Goal: Task Accomplishment & Management: Manage account settings

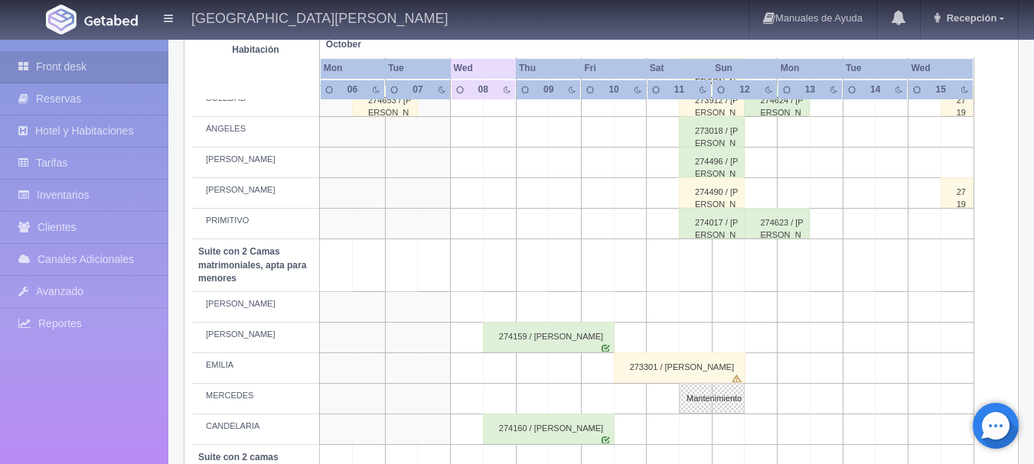
scroll to position [894, 0]
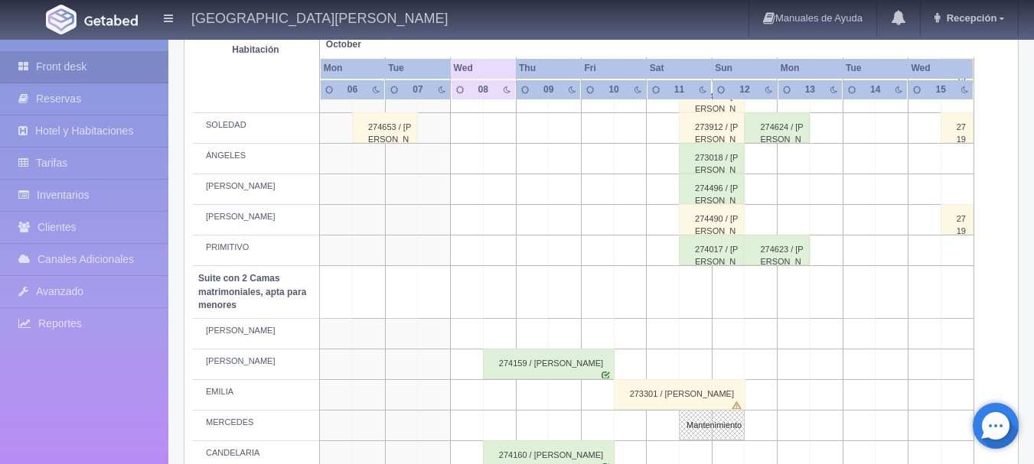
click at [679, 183] on div "274496 / [PERSON_NAME]" at bounding box center [712, 189] width 66 height 31
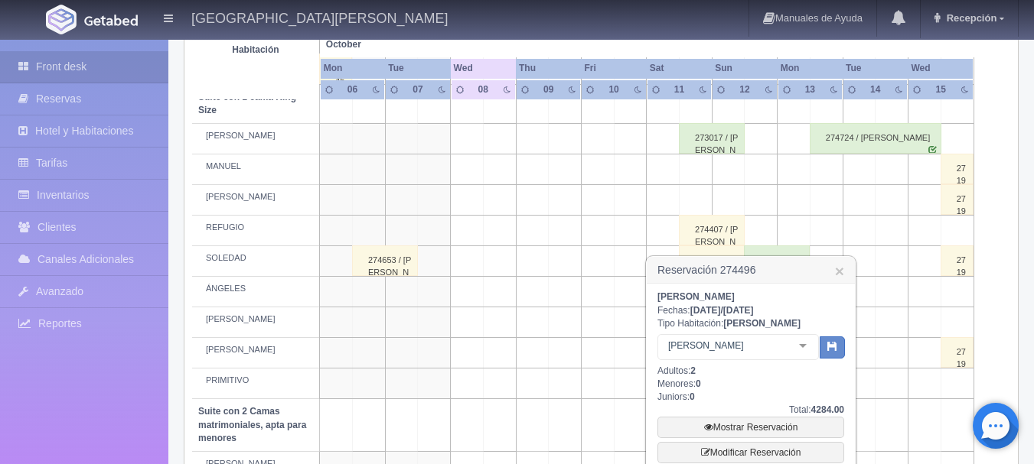
scroll to position [741, 0]
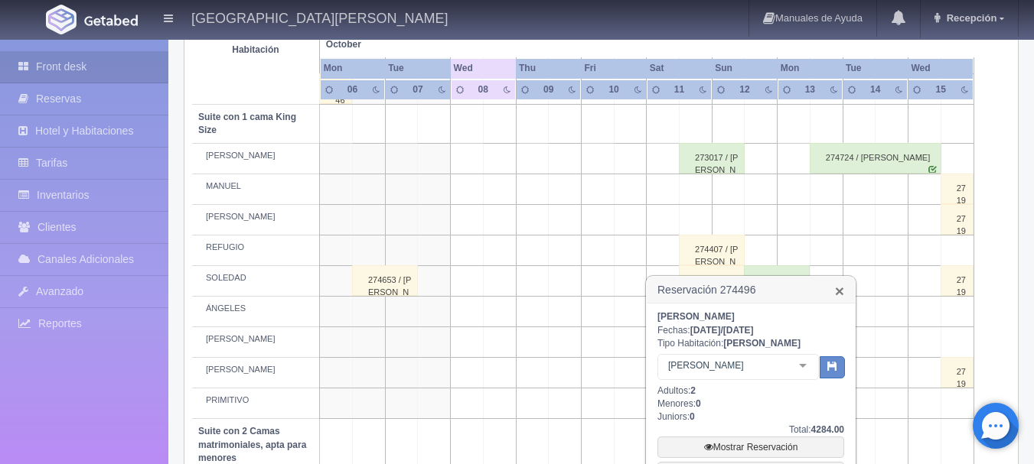
click at [838, 294] on link "×" at bounding box center [839, 291] width 9 height 16
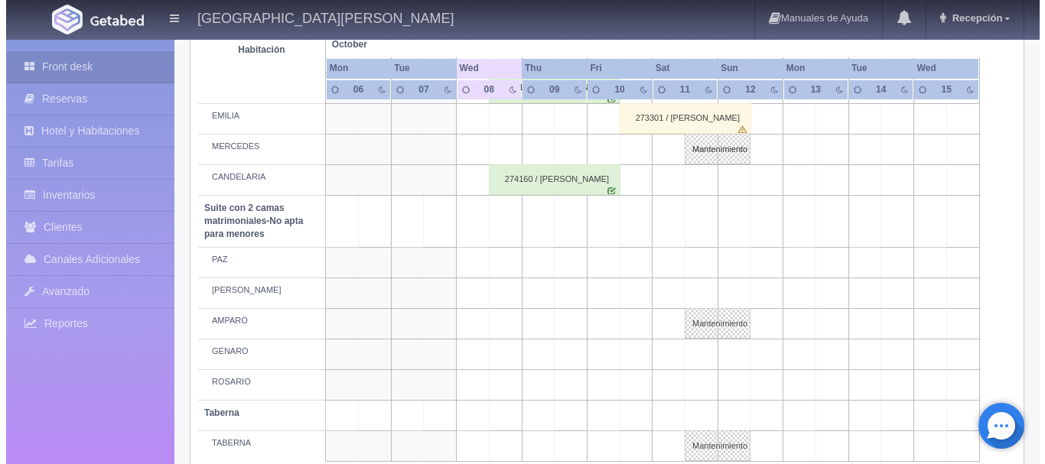
scroll to position [1200, 0]
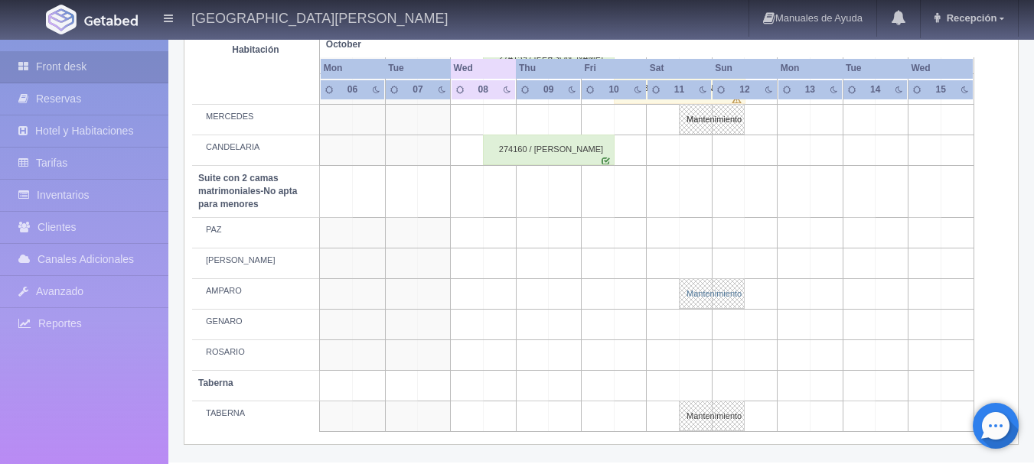
click at [733, 291] on link "Mantenimiento" at bounding box center [712, 293] width 66 height 31
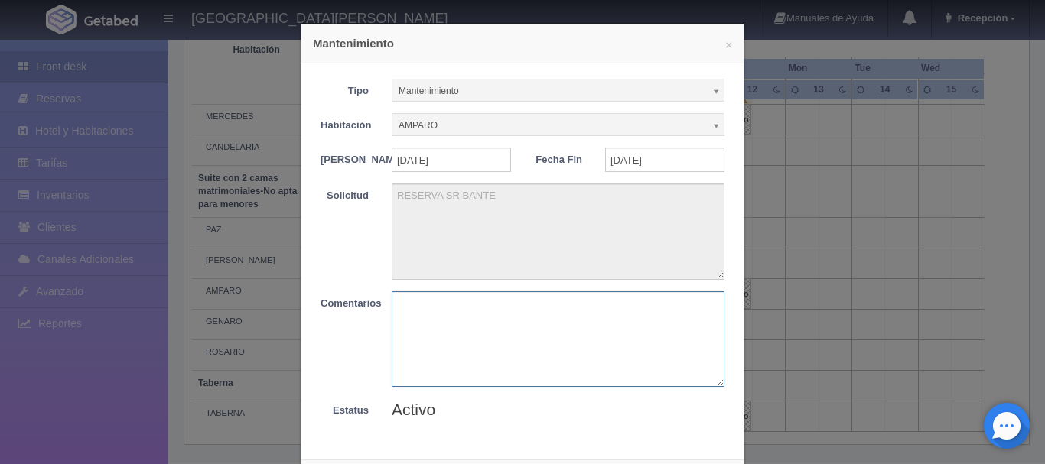
click at [472, 291] on textarea at bounding box center [558, 339] width 333 height 96
type textarea "RESERVA"
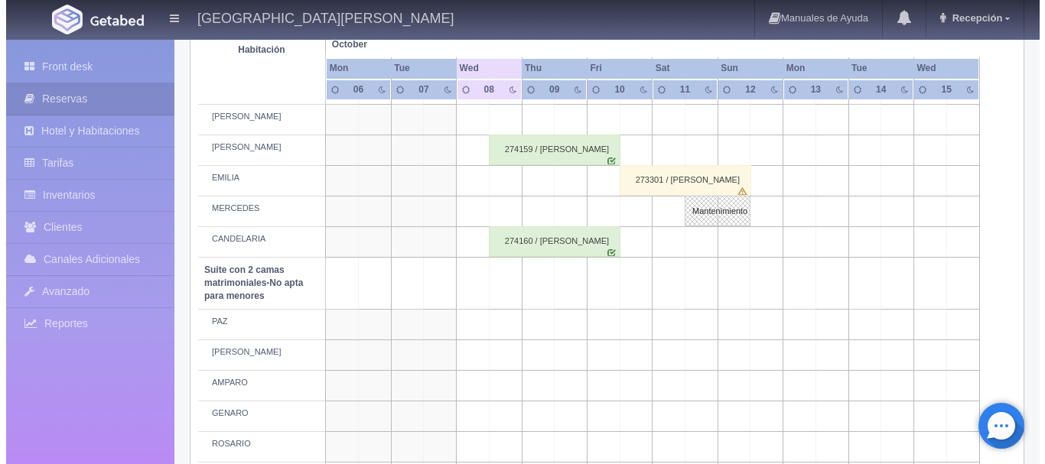
scroll to position [1200, 0]
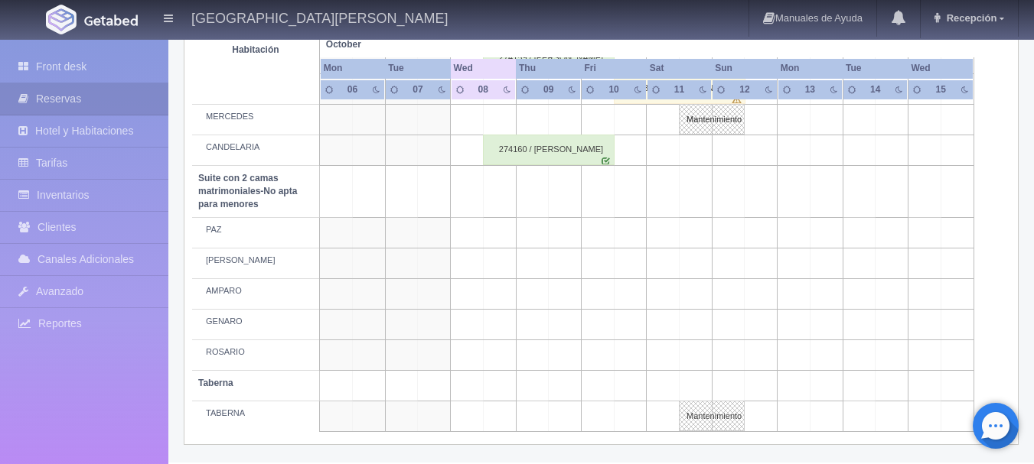
click at [688, 294] on td at bounding box center [695, 294] width 33 height 31
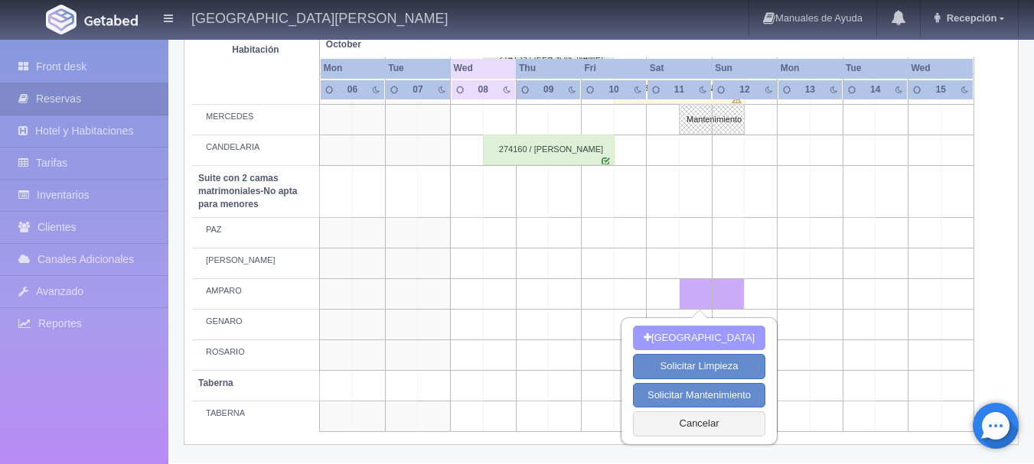
click at [697, 336] on button "[GEOGRAPHIC_DATA]" at bounding box center [699, 338] width 132 height 25
type input "11-10-2025"
type input "12-10-2025"
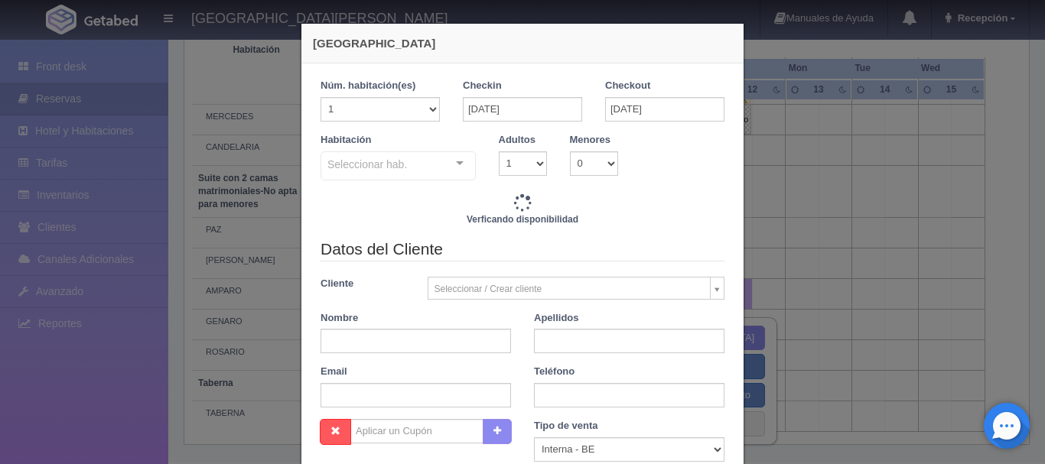
checkbox input "false"
type input "4760.00"
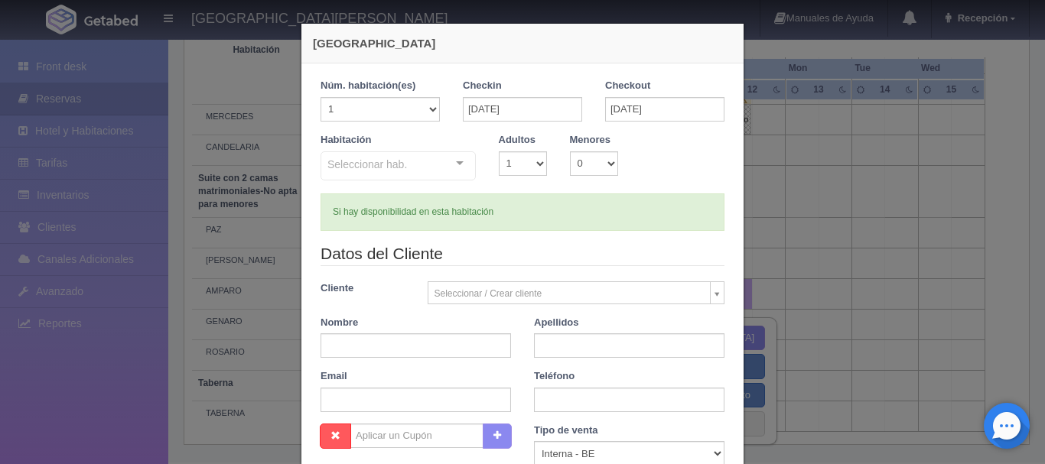
checkbox input "false"
click at [431, 345] on input "text" at bounding box center [416, 346] width 190 height 24
type input "HECTOR"
type input "LUGO"
click at [530, 166] on select "1 2 3 4 5 6 7 8 9 10" at bounding box center [523, 163] width 48 height 24
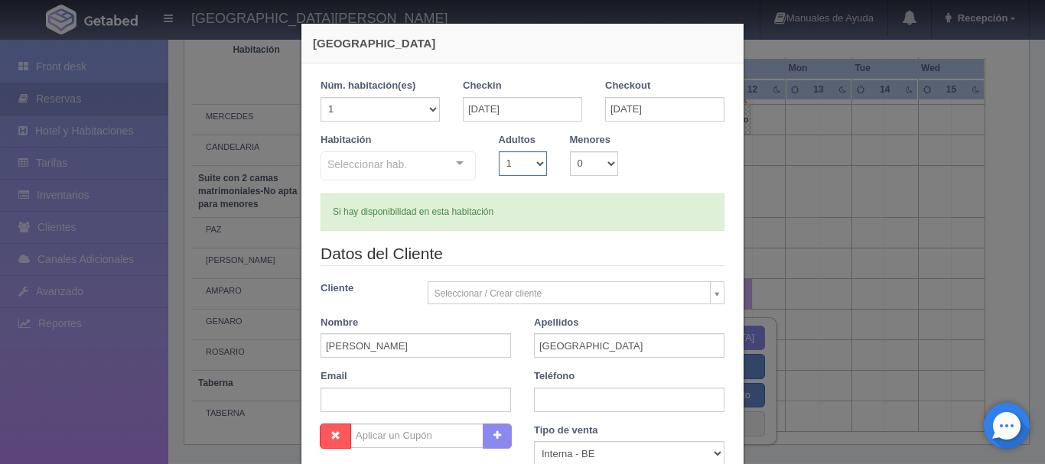
click at [499, 151] on select "1 2 3 4 5 6 7 8 9 10" at bounding box center [523, 163] width 48 height 24
click at [583, 161] on select "0 1 2 3 4 5 6 7 8 9 10" at bounding box center [594, 163] width 48 height 24
select select "1"
click at [570, 151] on select "0 1 2 3 4 5 6 7 8 9 10" at bounding box center [594, 163] width 48 height 24
checkbox input "false"
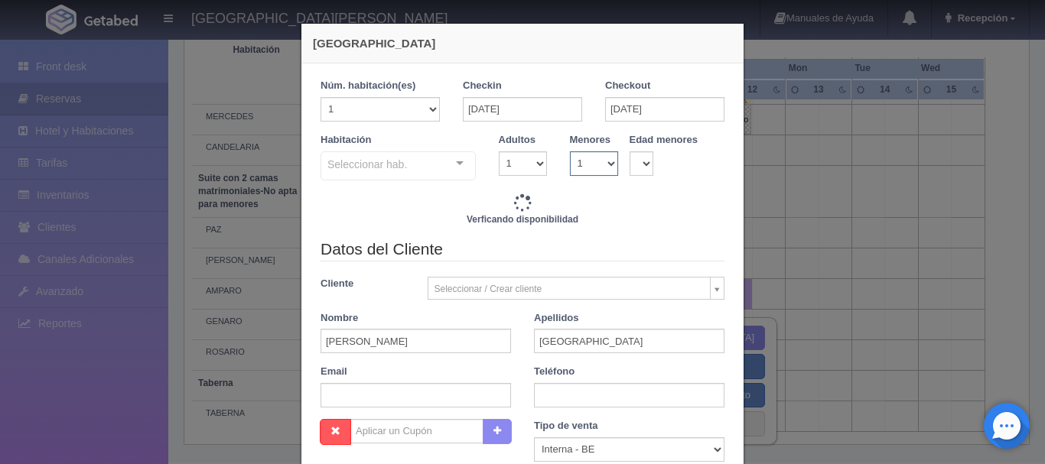
type input "4760.00"
checkbox input "false"
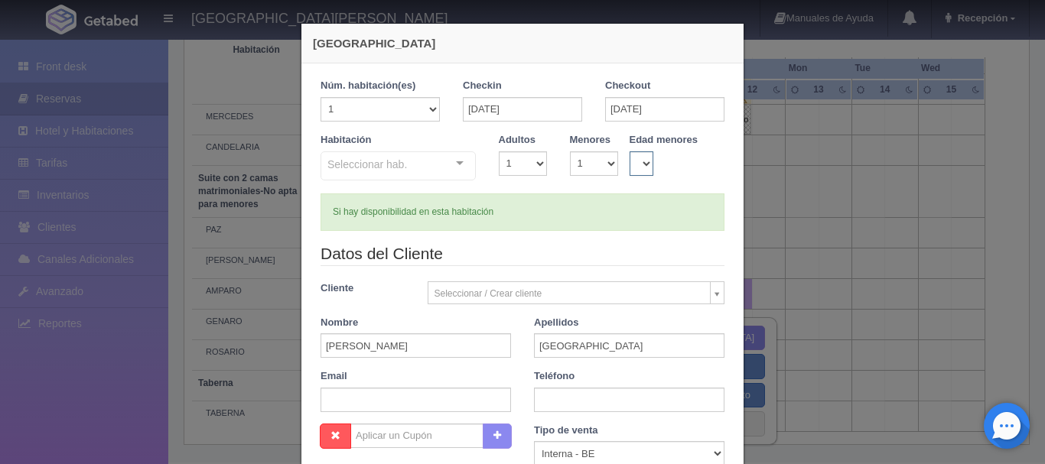
click at [643, 168] on select "0 1 2 3 4 5 6 7 8 9 10 11 12 13 14 15 16 17 18" at bounding box center [642, 163] width 24 height 24
select select "14"
click at [630, 151] on select "0 1 2 3 4 5 6 7 8 9 10 11 12 13 14 15 16 17 18" at bounding box center [642, 163] width 24 height 24
checkbox input "false"
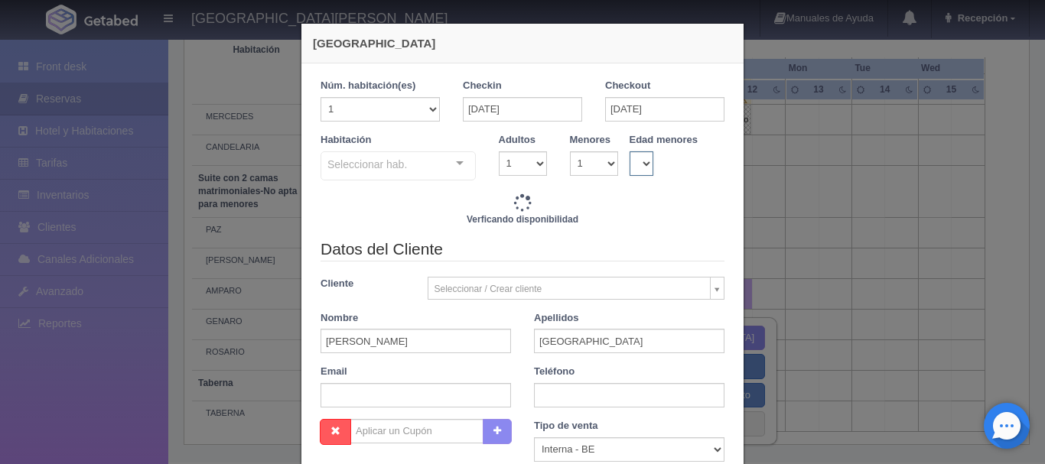
type input "4760.00"
checkbox input "false"
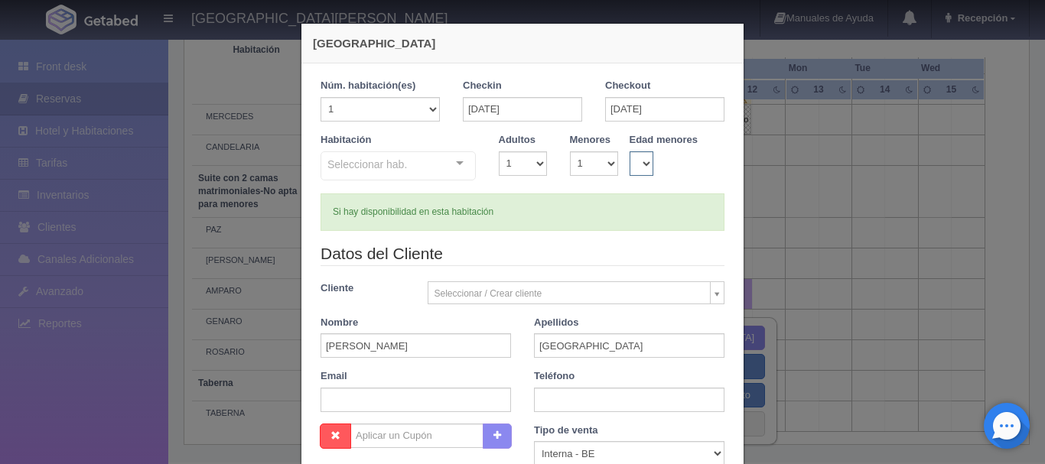
click at [630, 151] on select "0 1 2 3 4 5 6 7 8 9 10 11 12 13 14 15 16 17 18" at bounding box center [642, 163] width 24 height 24
click at [506, 161] on select "1 2 3 4 5 6 7 8 9 10" at bounding box center [523, 163] width 48 height 24
click at [499, 151] on select "1 2 3 4 5 6 7 8 9 10" at bounding box center [523, 163] width 48 height 24
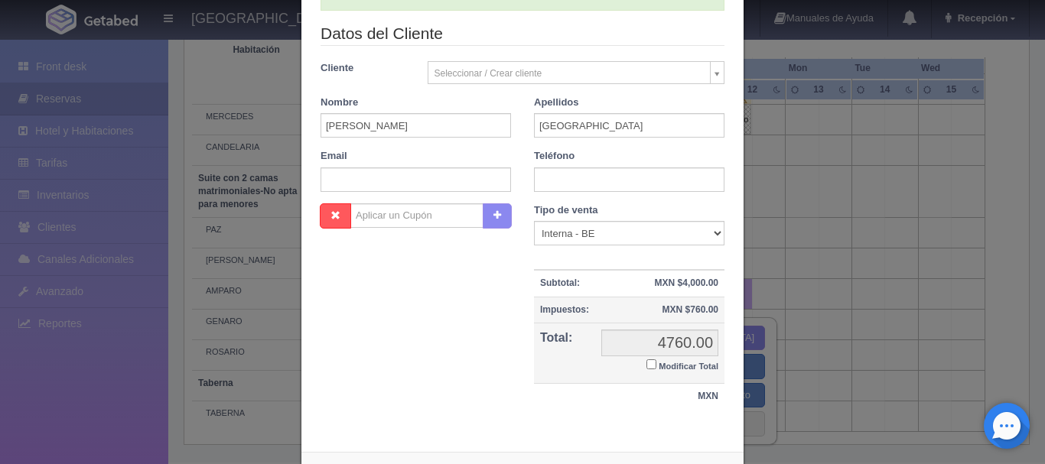
scroll to position [288, 0]
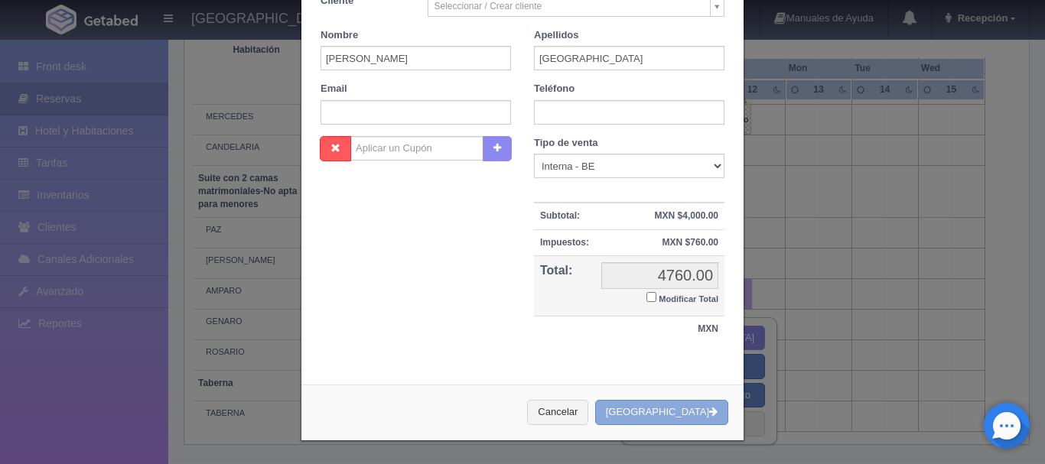
click at [696, 409] on button "Crear Reserva" at bounding box center [661, 412] width 133 height 25
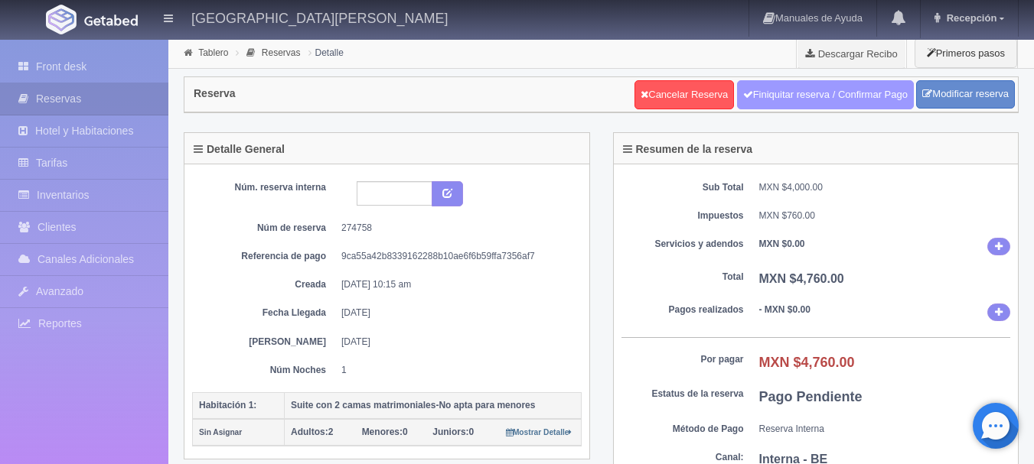
click at [900, 85] on link "Finiquitar reserva / Confirmar Pago" at bounding box center [825, 94] width 177 height 29
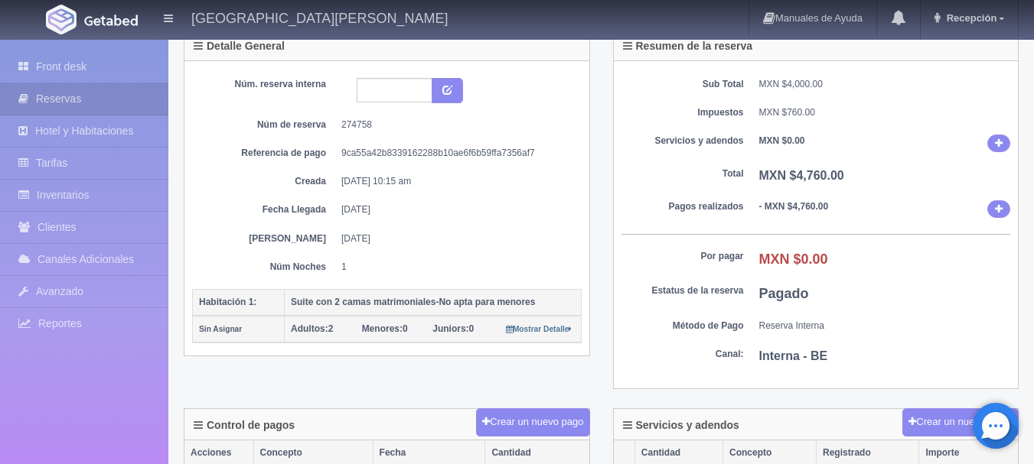
scroll to position [77, 0]
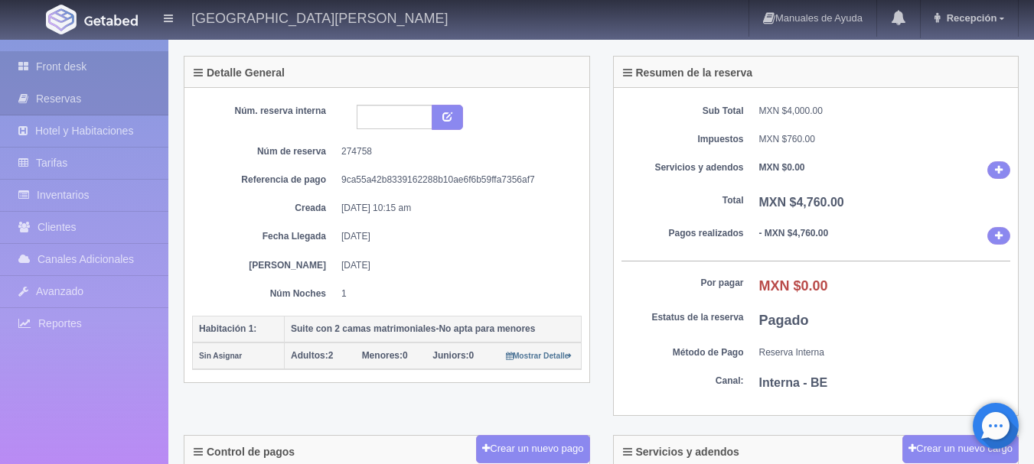
click at [132, 74] on link "Front desk" at bounding box center [84, 66] width 168 height 31
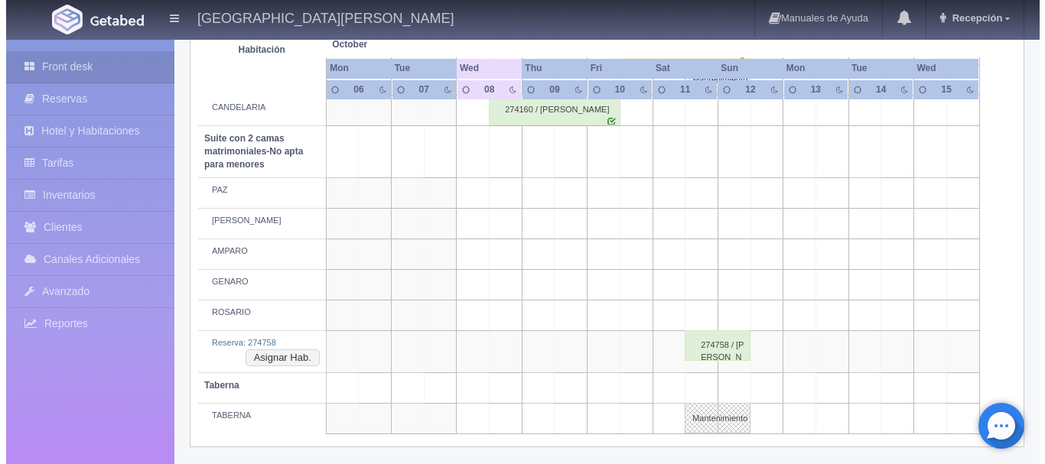
scroll to position [1242, 0]
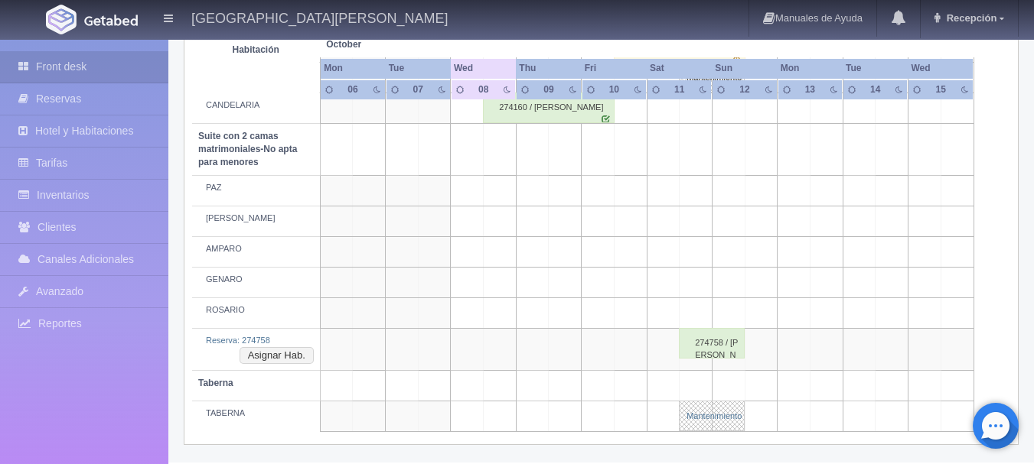
click at [706, 410] on link "Mantenimiento" at bounding box center [712, 416] width 66 height 31
select select "Mantenimiento"
select select "1920_TABERNA"
type input "11-10-2025"
type input "12-10-2025"
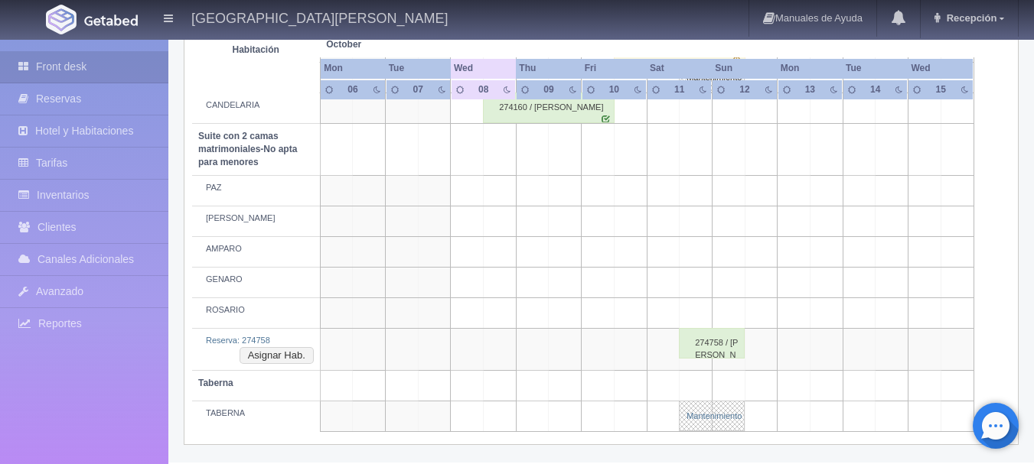
type textarea "RESERVA SR BANTE"
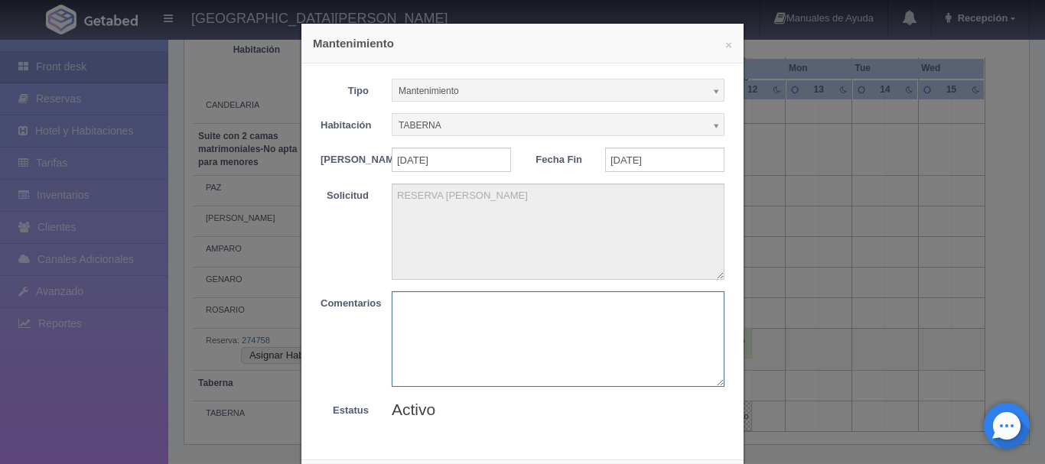
click at [510, 330] on textarea at bounding box center [558, 339] width 333 height 96
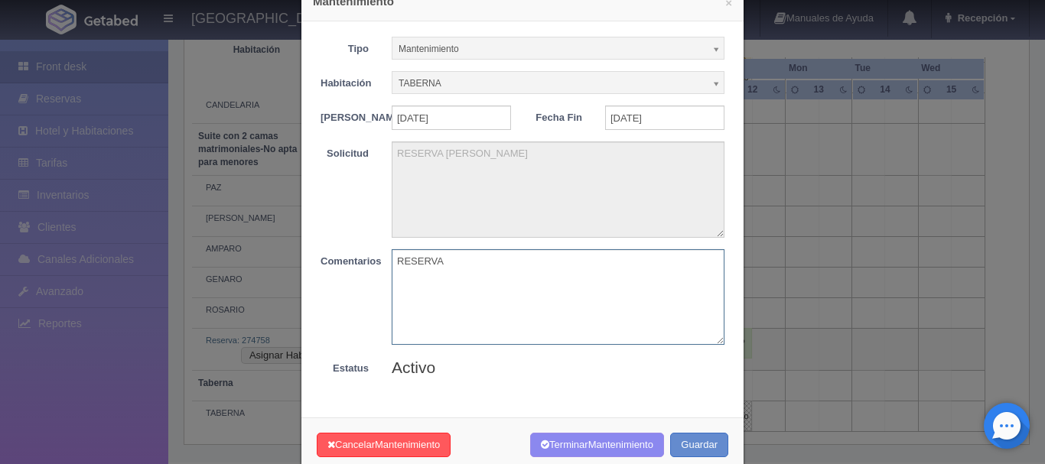
scroll to position [83, 0]
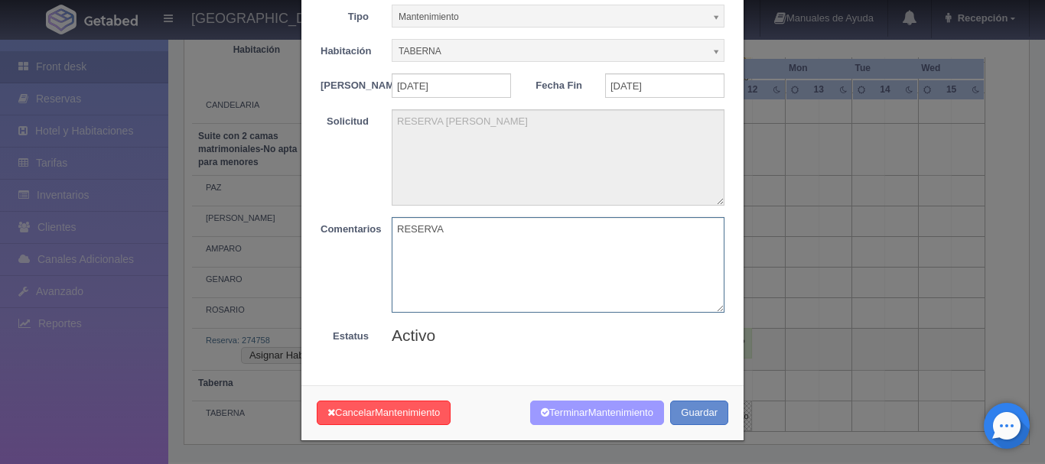
type textarea "RESERVA"
click at [594, 415] on span "Mantenimiento" at bounding box center [620, 412] width 65 height 11
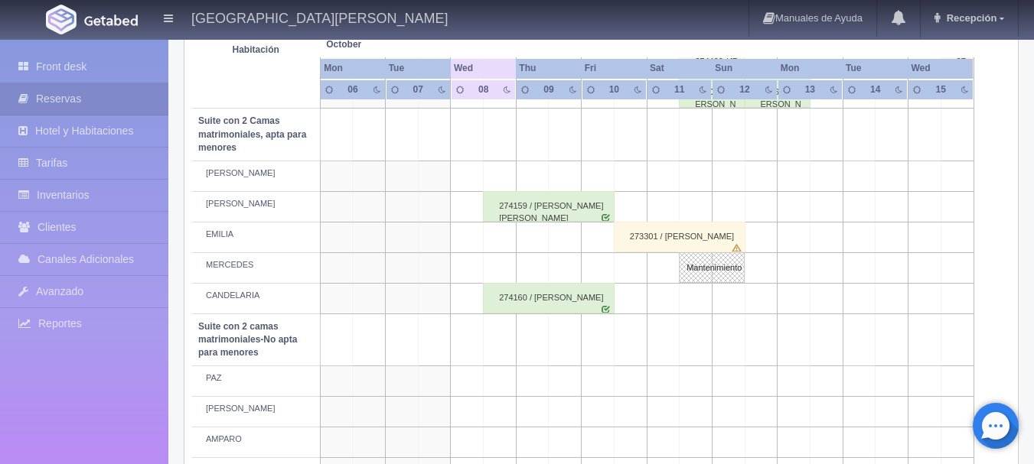
scroll to position [1242, 0]
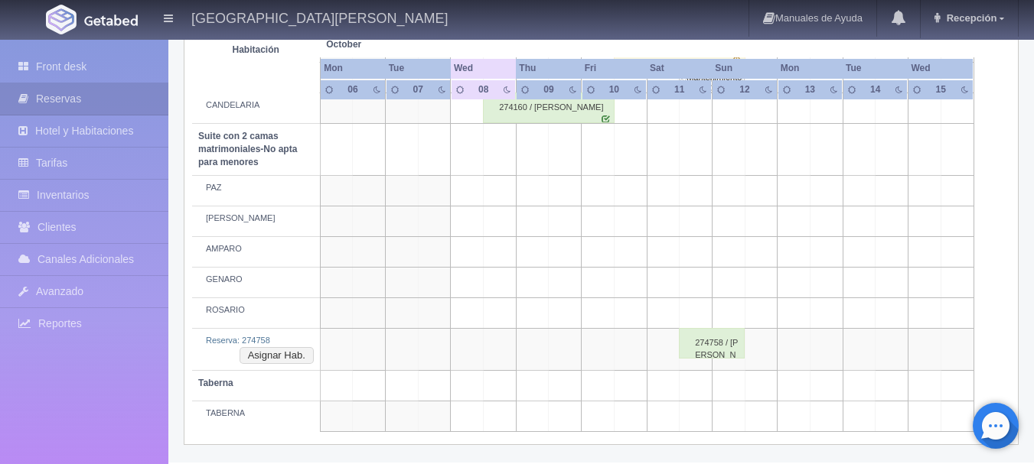
click at [696, 421] on td at bounding box center [695, 416] width 33 height 31
click at [285, 356] on button "Asignar Hab." at bounding box center [276, 355] width 74 height 17
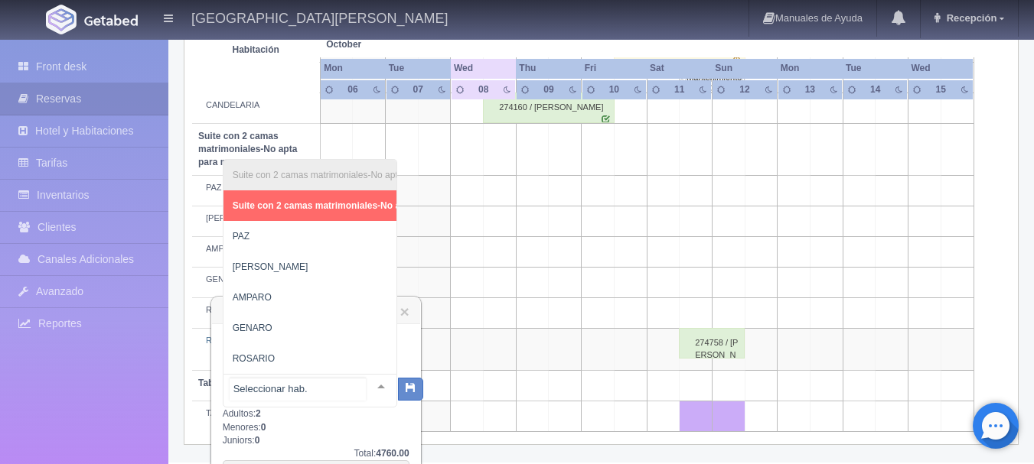
scroll to position [0, 148]
click at [293, 389] on input "text" at bounding box center [298, 389] width 136 height 23
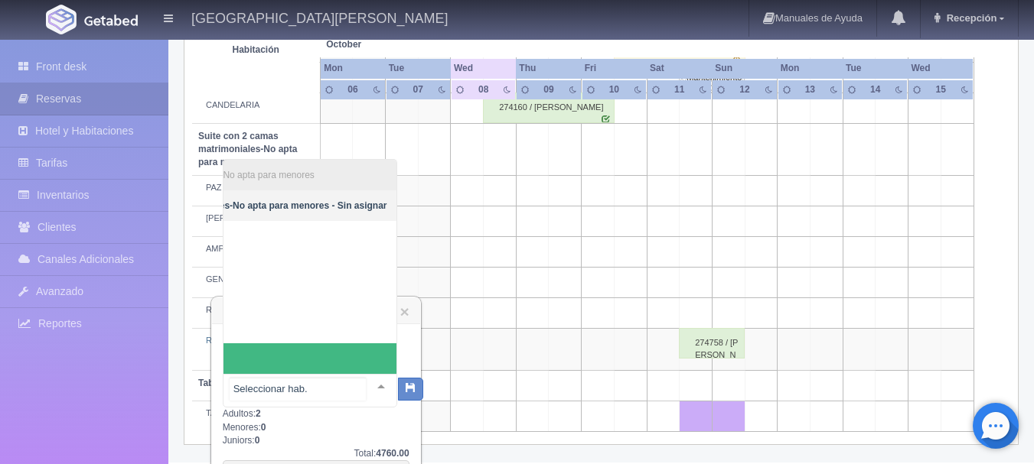
click at [254, 360] on span "ROSARIO" at bounding box center [236, 358] width 321 height 31
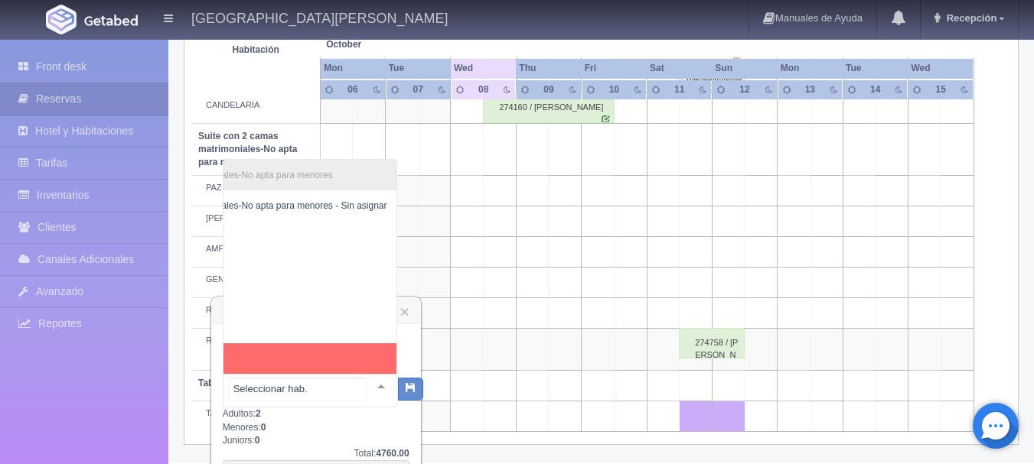
scroll to position [0, 0]
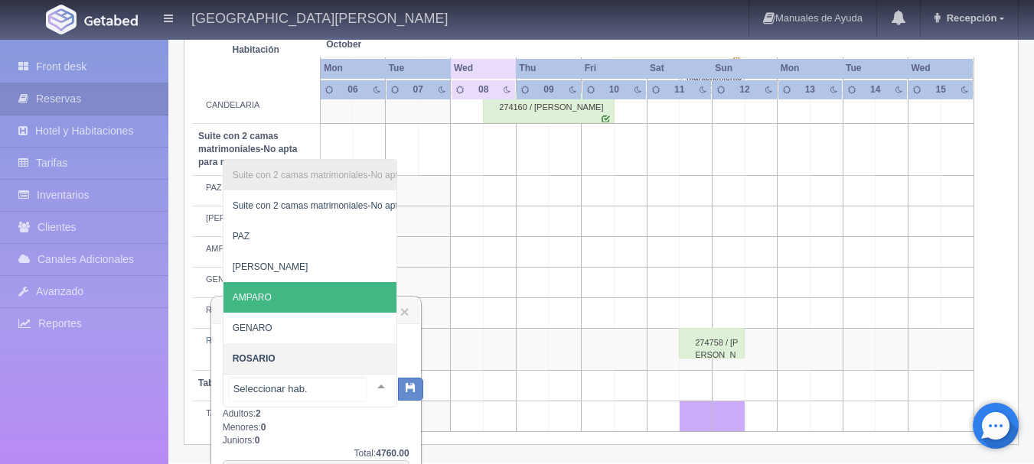
click at [287, 284] on span "AMPARO" at bounding box center [374, 297] width 302 height 31
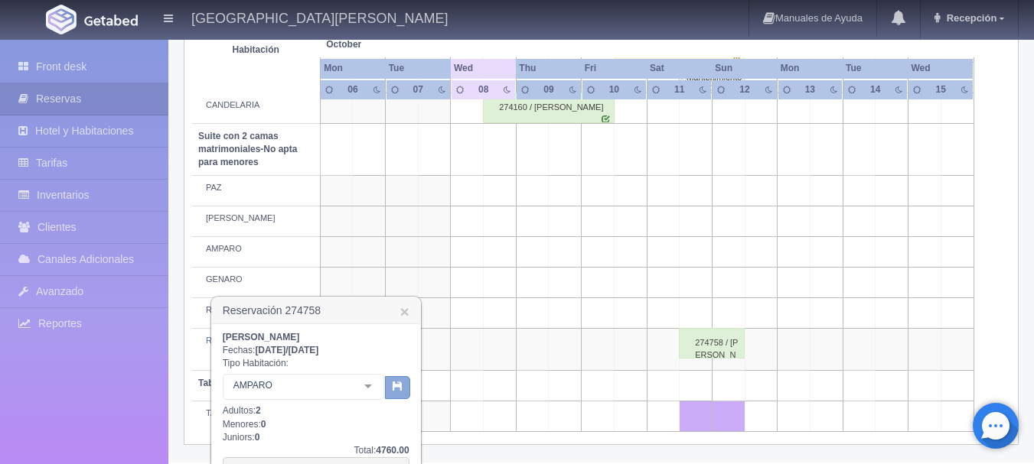
click at [386, 389] on button "button" at bounding box center [397, 387] width 25 height 23
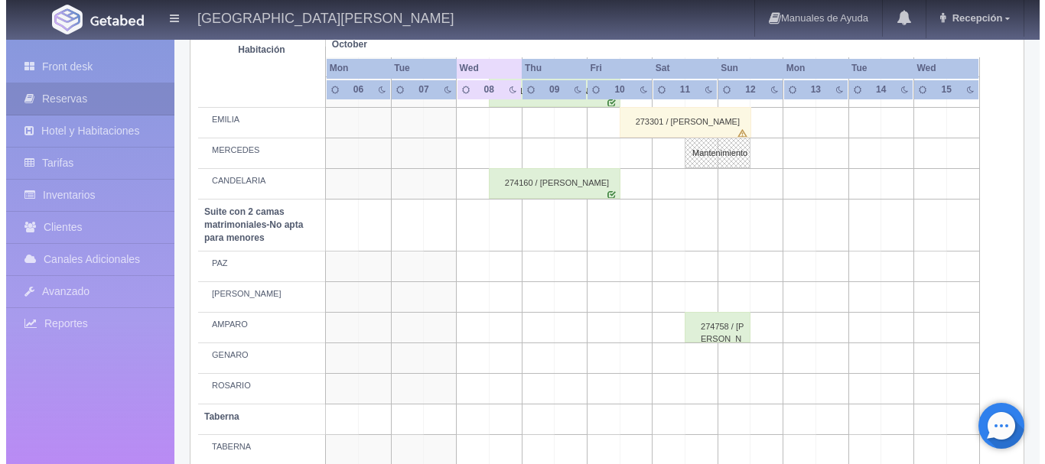
scroll to position [1200, 0]
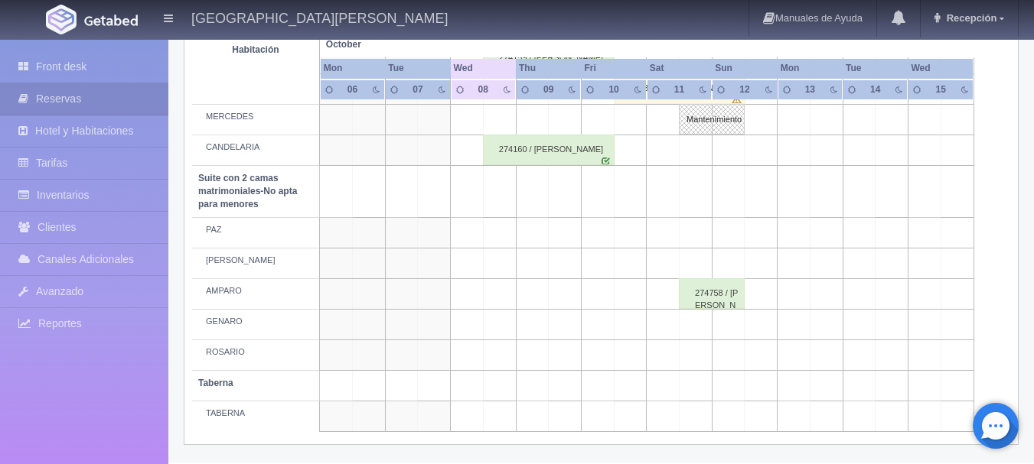
click at [703, 415] on td at bounding box center [695, 417] width 33 height 31
click at [706, 459] on button "Nueva Reserva" at bounding box center [699, 460] width 132 height 25
type input "11-10-2025"
type input "12-10-2025"
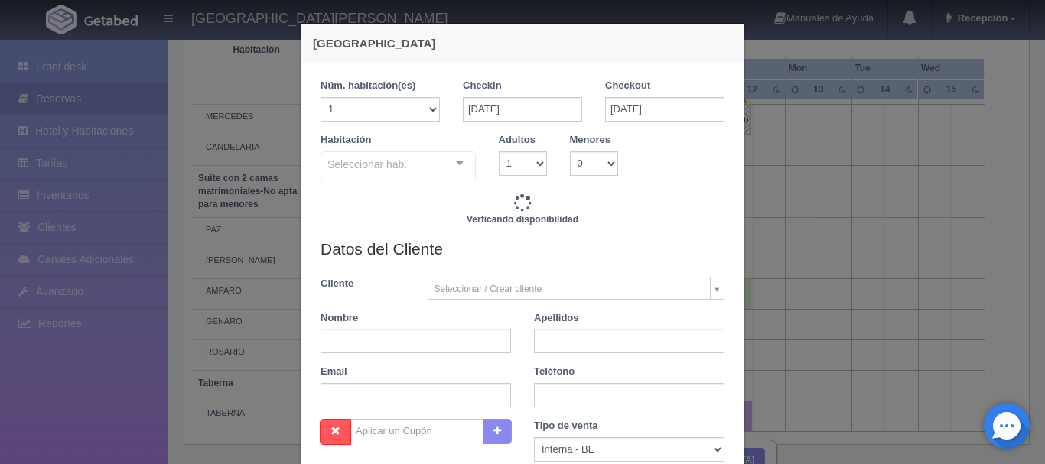
checkbox input "false"
type input "13560.00"
click at [444, 176] on div "Seleccionar hab." at bounding box center [398, 165] width 155 height 29
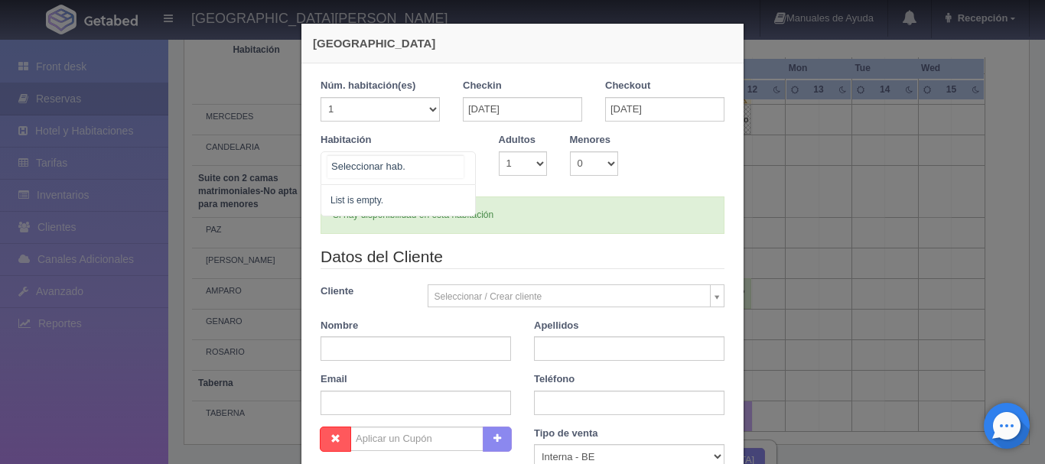
checkbox input "false"
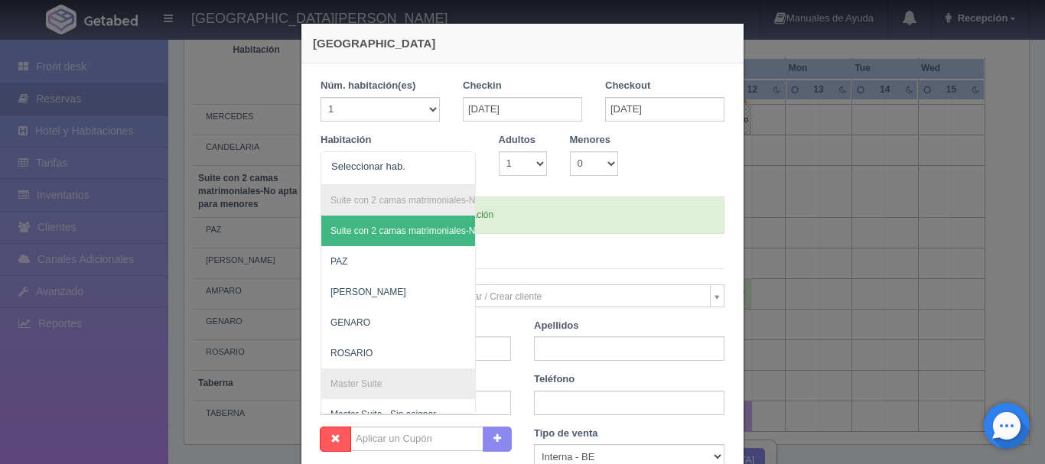
click at [487, 149] on div "Adultos 1 2 3 4 5 6 7 8 9 10" at bounding box center [522, 154] width 71 height 43
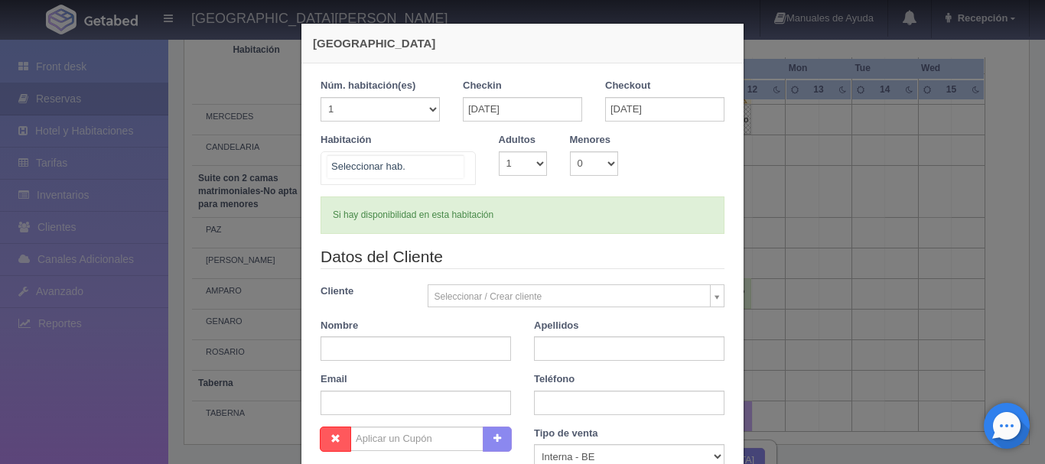
click at [456, 160] on div "Suite con 2 camas matrimoniales-No apta para menores Suite con 2 camas matrimon…" at bounding box center [398, 168] width 155 height 34
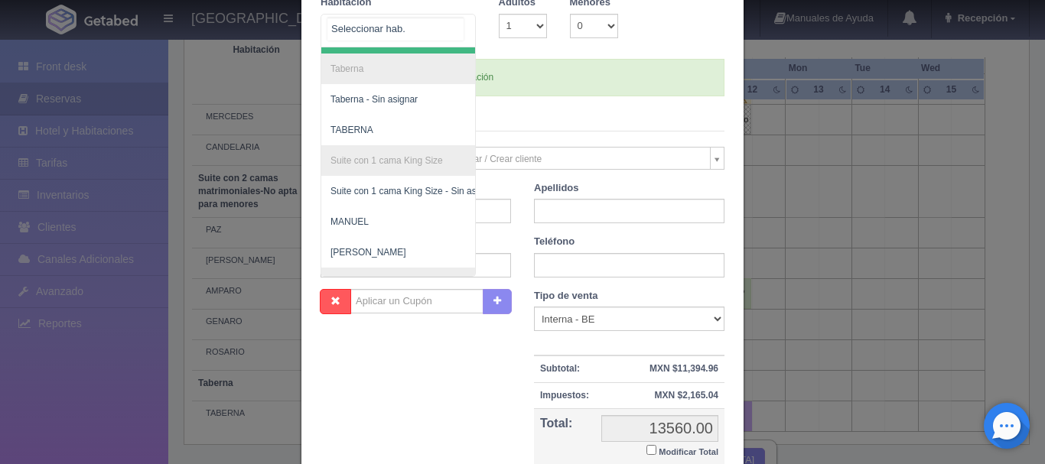
scroll to position [670, 0]
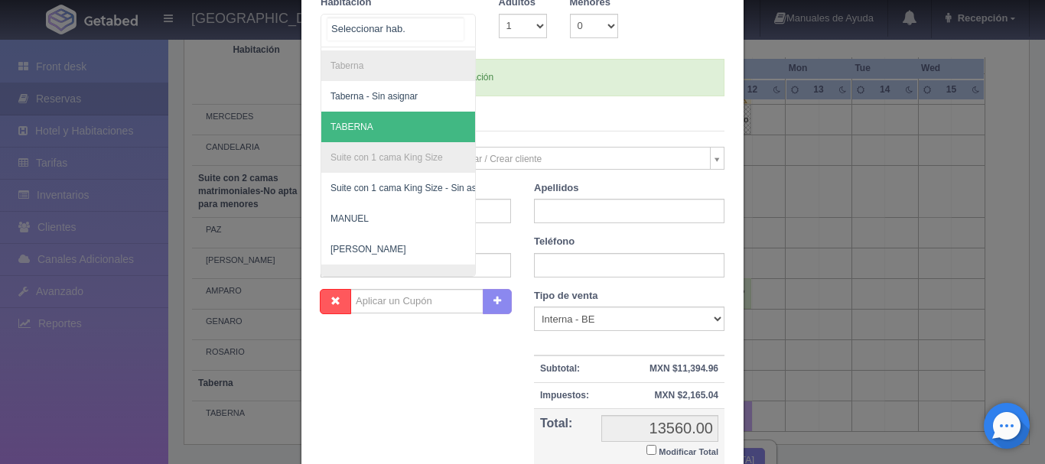
click at [421, 126] on span "TABERNA" at bounding box center [472, 127] width 302 height 31
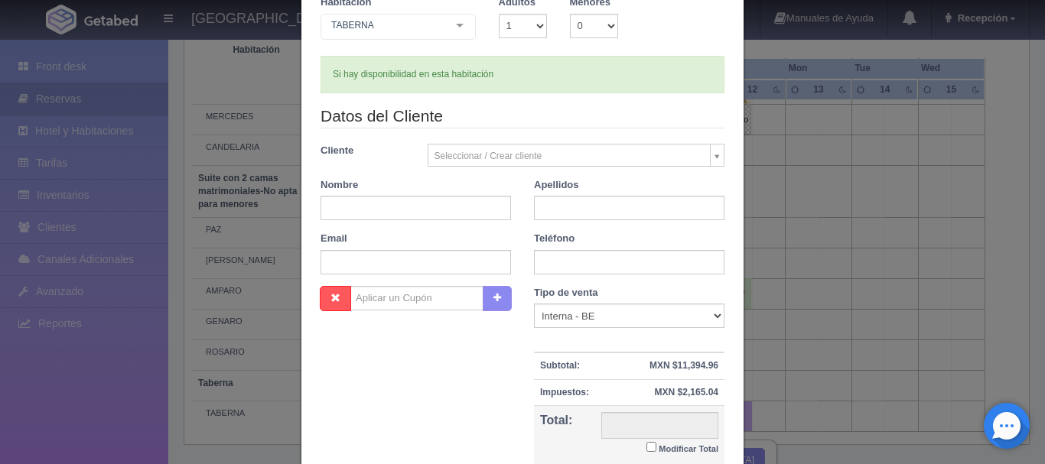
checkbox input "false"
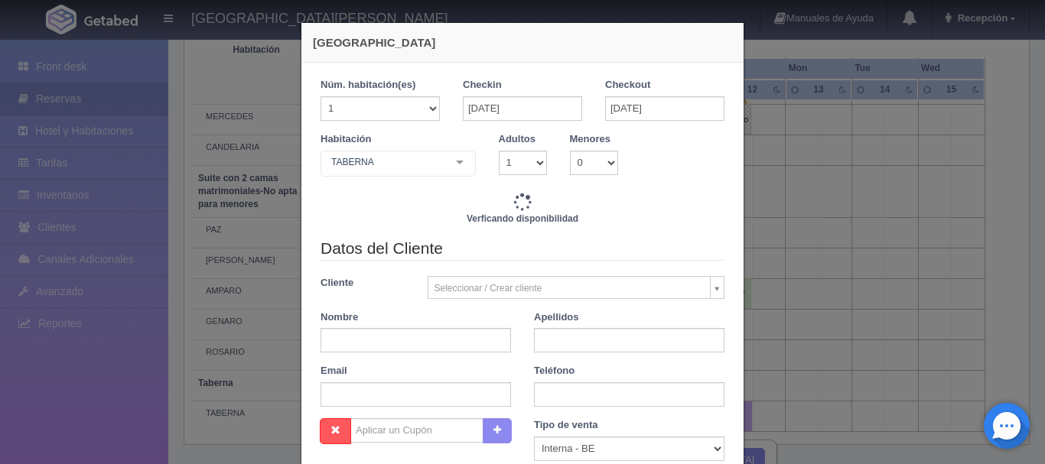
scroll to position [0, 0]
click at [514, 164] on select "1 2 3 4 5 6 7 8 9 10" at bounding box center [523, 163] width 48 height 24
type input "13560.00"
checkbox input "false"
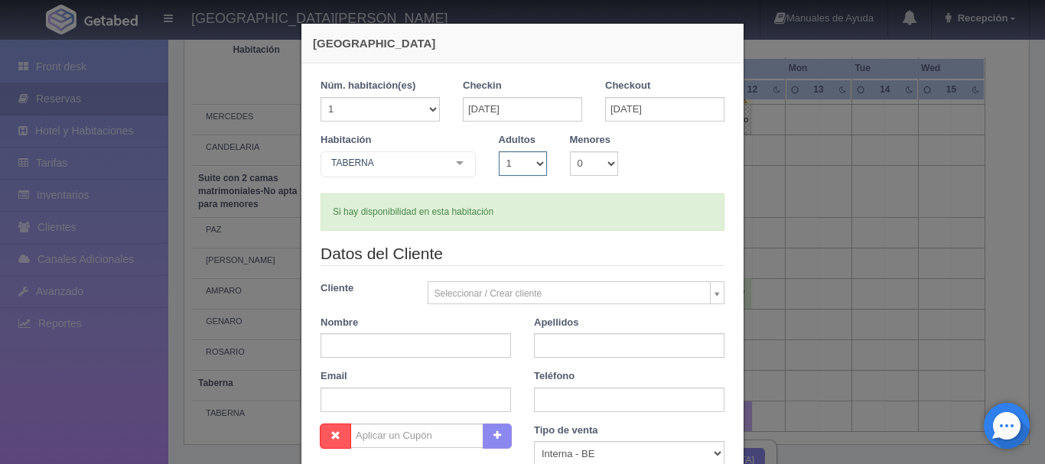
select select "2"
click at [499, 151] on select "1 2 3 4 5 6 7 8 9 10" at bounding box center [523, 163] width 48 height 24
checkbox input "false"
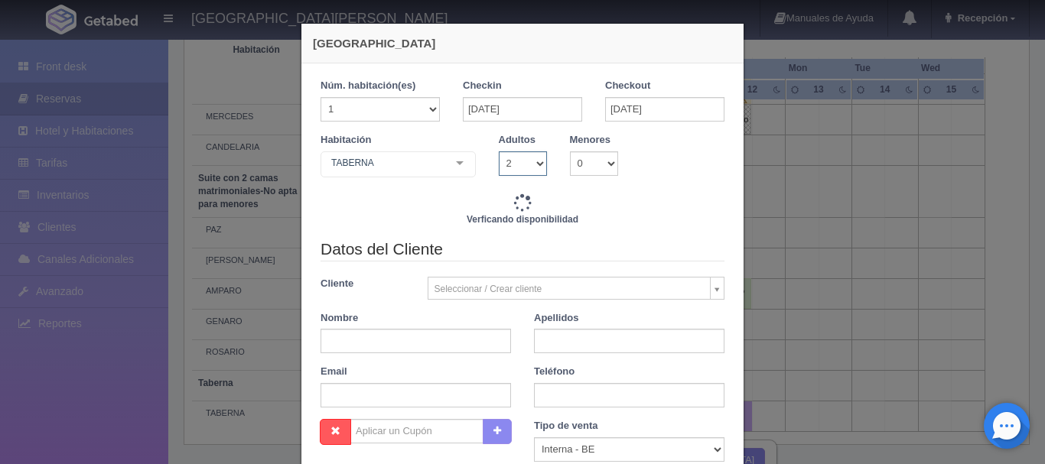
type input "13560.00"
checkbox input "false"
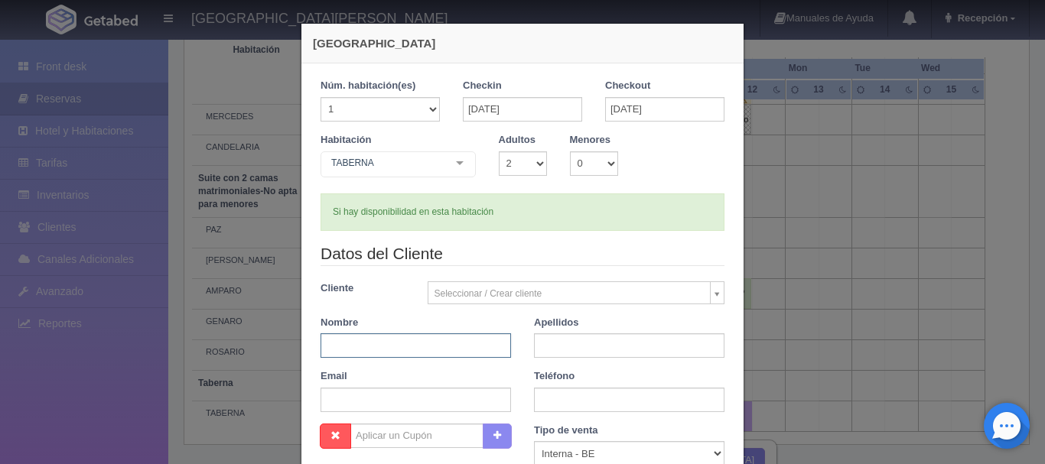
click at [424, 345] on input "text" at bounding box center [416, 346] width 190 height 24
type input "HECTOR"
click at [585, 336] on input "text" at bounding box center [629, 346] width 190 height 24
type input "LUGO"
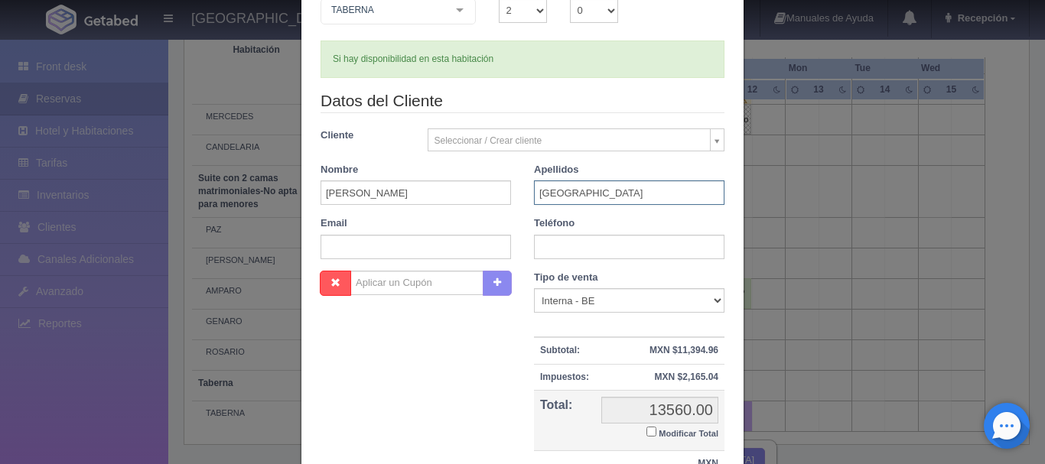
scroll to position [288, 0]
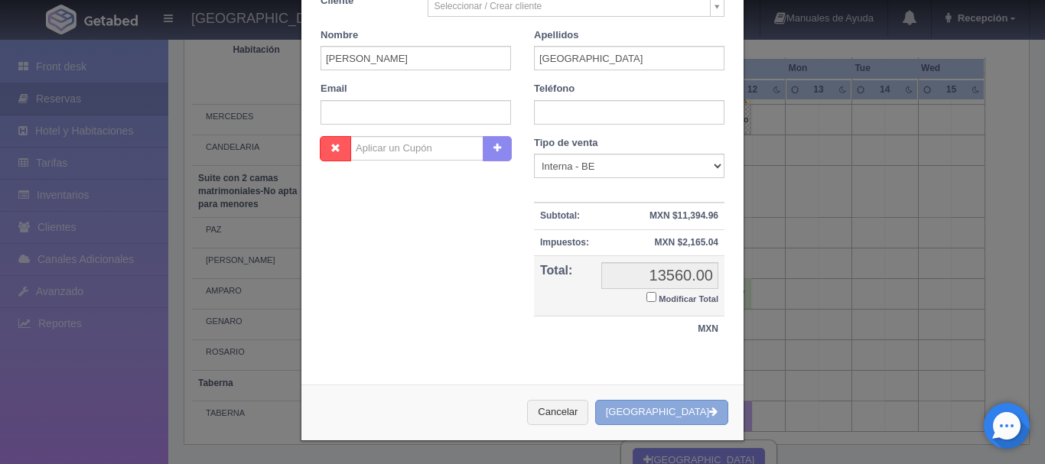
click at [657, 415] on button "[GEOGRAPHIC_DATA]" at bounding box center [661, 412] width 133 height 25
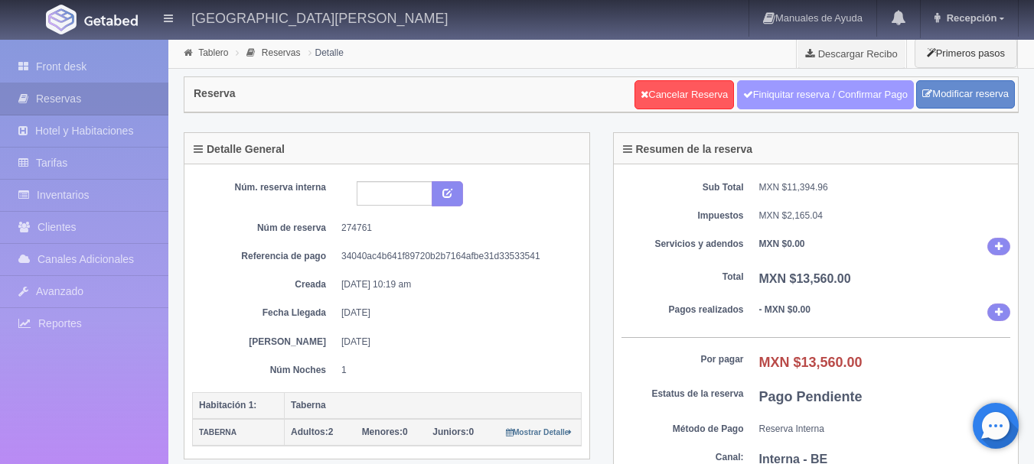
click at [831, 95] on link "Finiquitar reserva / Confirmar Pago" at bounding box center [825, 94] width 177 height 29
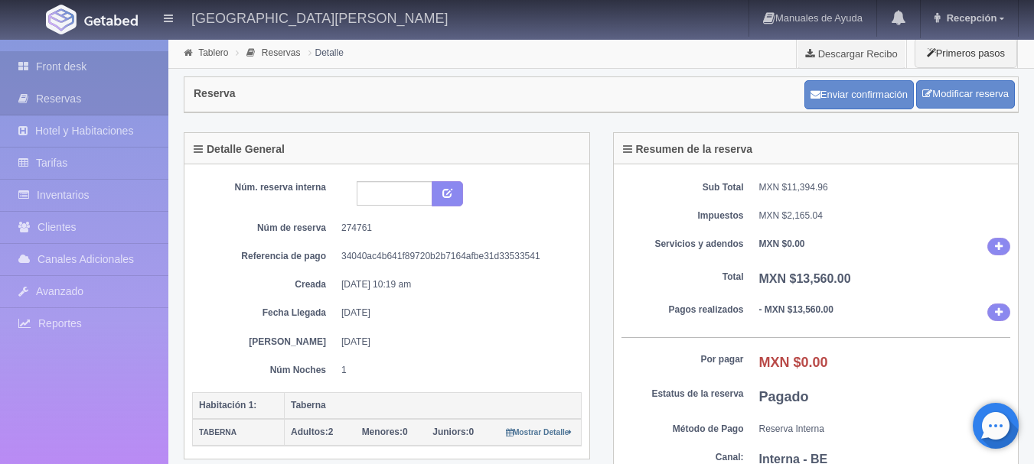
click at [112, 65] on link "Front desk" at bounding box center [84, 66] width 168 height 31
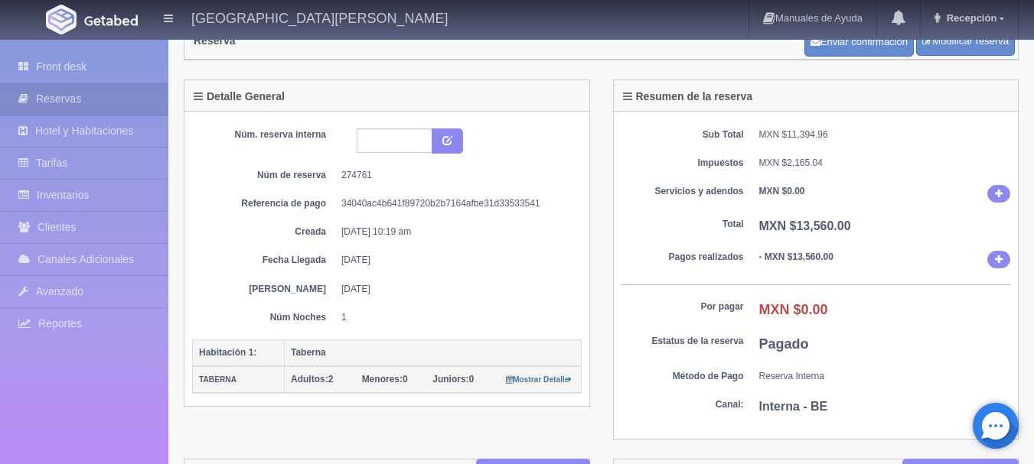
scroll to position [77, 0]
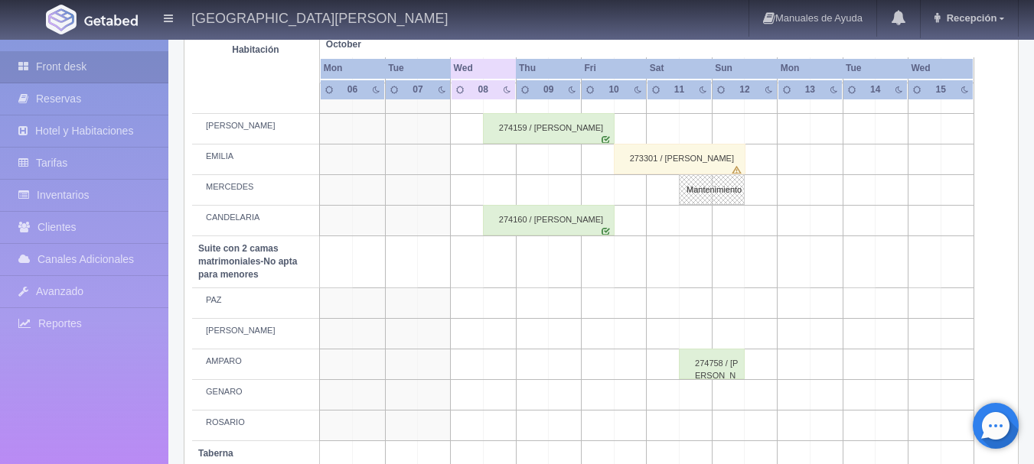
scroll to position [1047, 0]
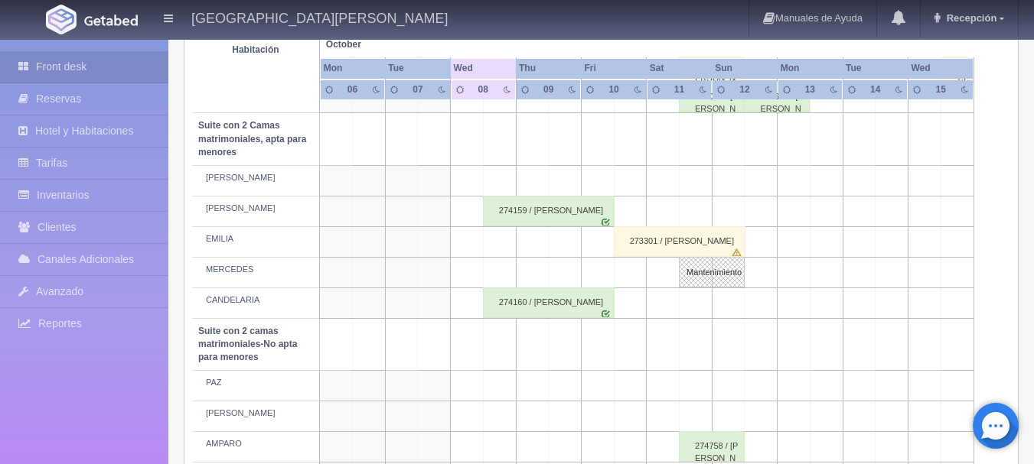
click at [541, 214] on div "274159 / [PERSON_NAME]" at bounding box center [549, 211] width 132 height 31
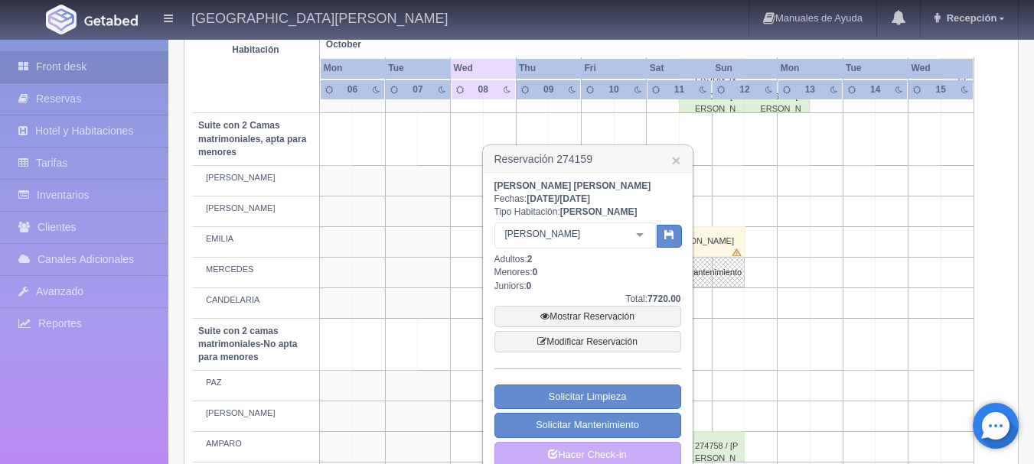
click at [480, 318] on td at bounding box center [467, 344] width 33 height 52
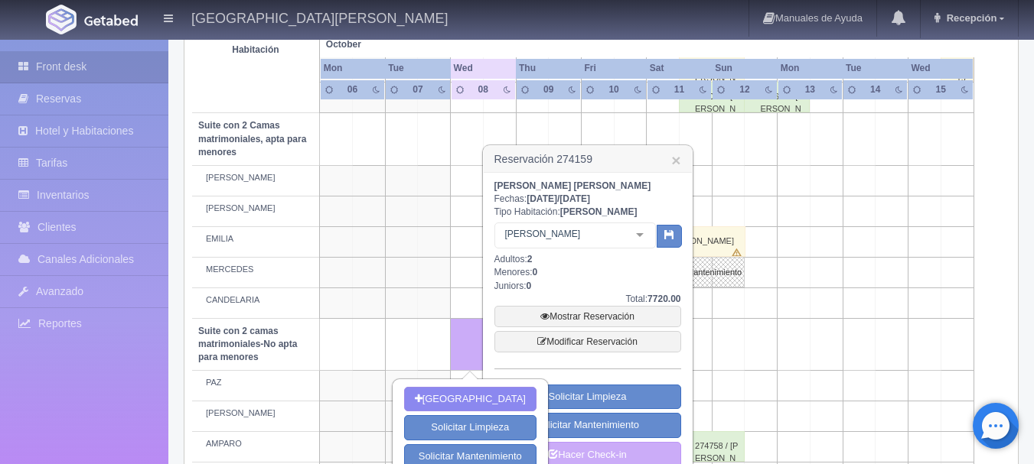
click at [668, 158] on h3 "Reservación 274159 ×" at bounding box center [587, 159] width 208 height 27
click at [679, 164] on link "×" at bounding box center [675, 160] width 9 height 16
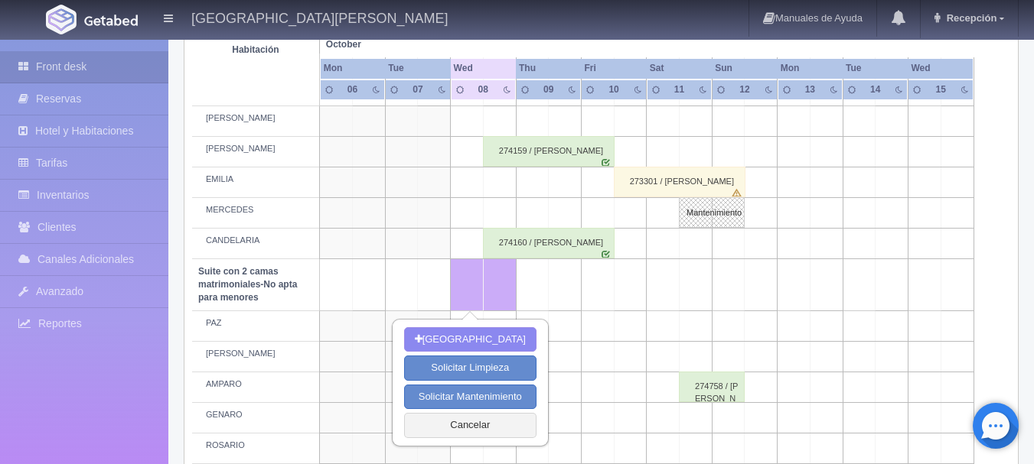
scroll to position [1200, 0]
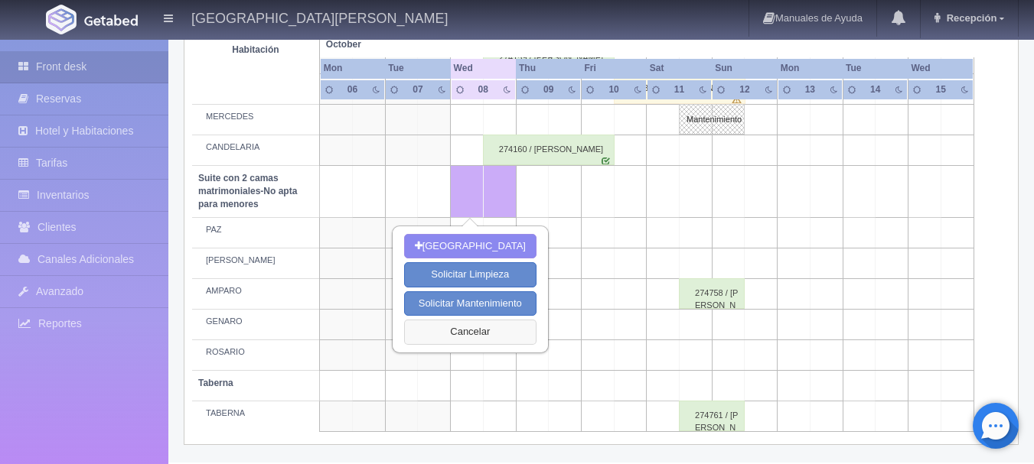
click at [488, 330] on button "Cancelar" at bounding box center [470, 332] width 132 height 25
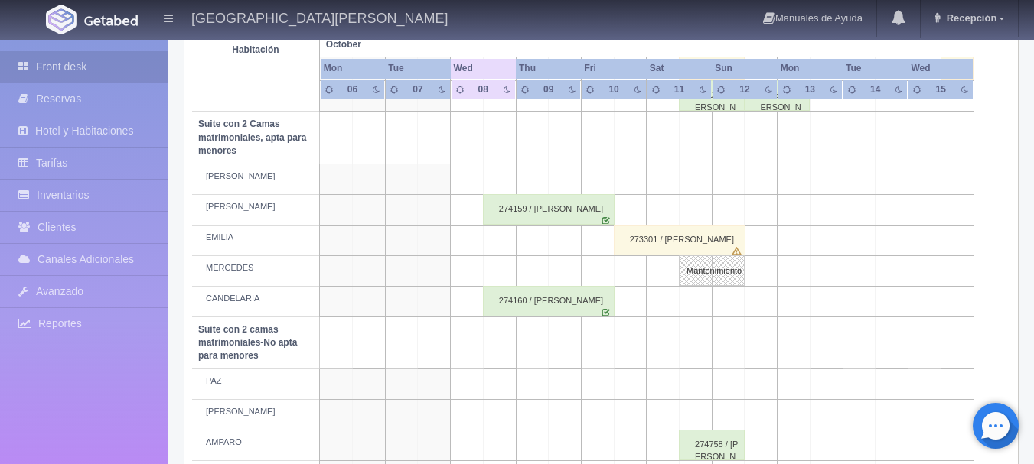
scroll to position [1047, 0]
click at [541, 296] on div "274160 / [PERSON_NAME]" at bounding box center [549, 303] width 132 height 31
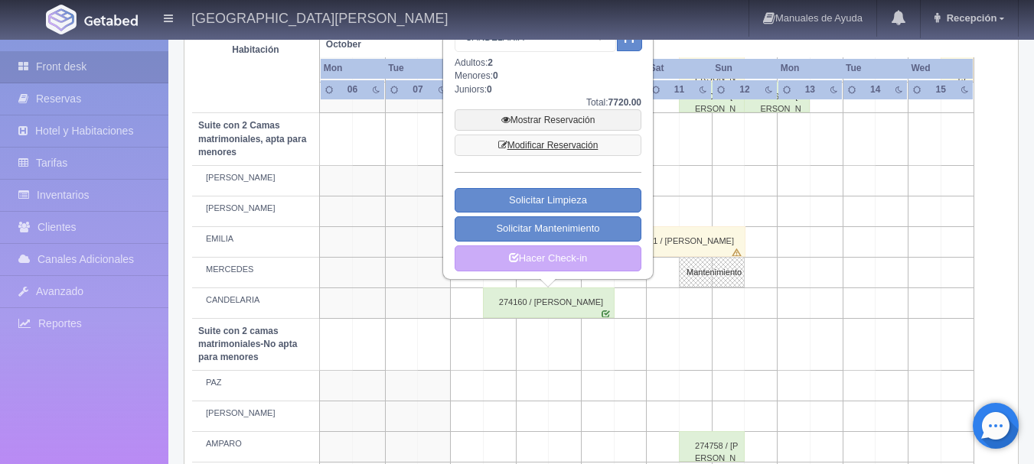
click at [519, 151] on link "Modificar Reservación" at bounding box center [547, 145] width 187 height 21
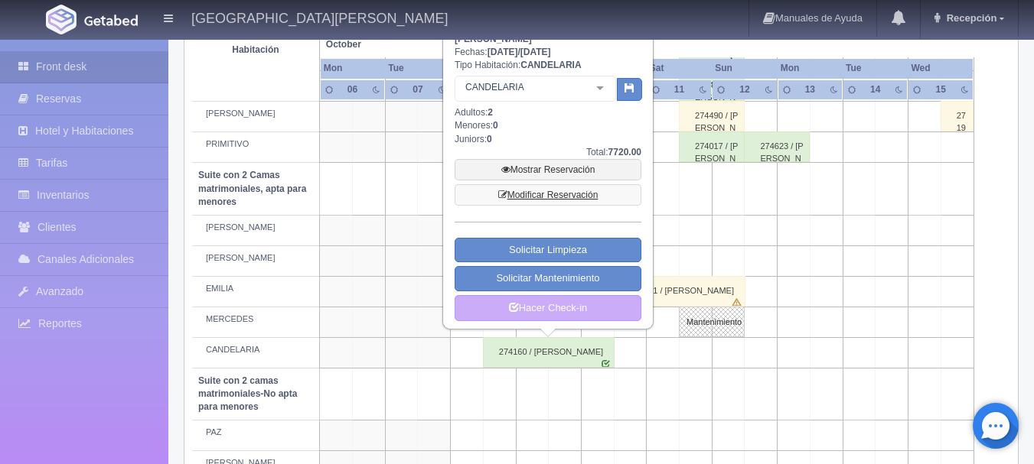
scroll to position [971, 0]
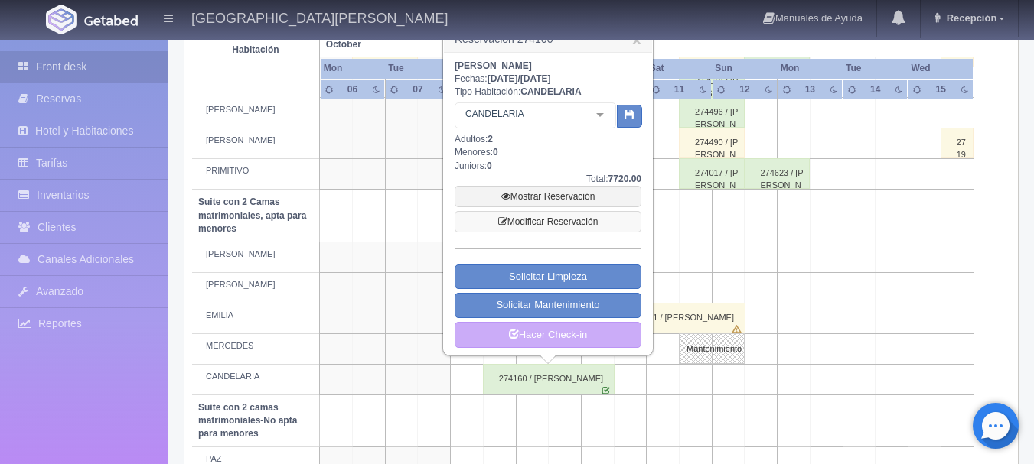
click at [539, 218] on link "Modificar Reservación" at bounding box center [547, 221] width 187 height 21
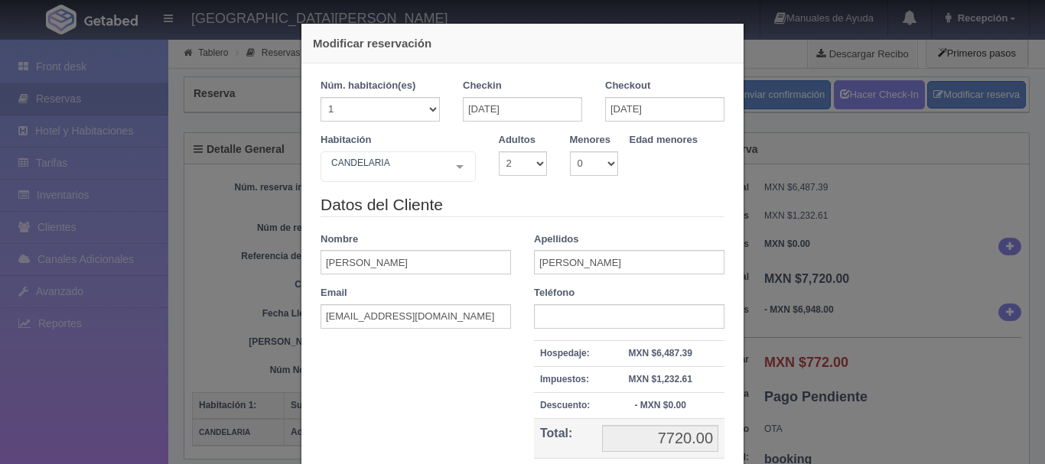
select select "2"
click at [438, 181] on div "CANDELARIA" at bounding box center [398, 166] width 155 height 31
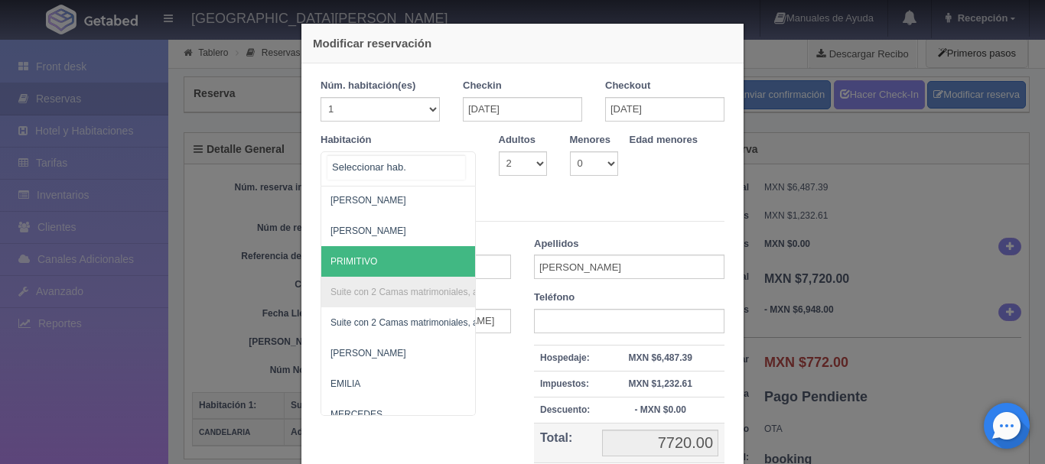
scroll to position [1068, 0]
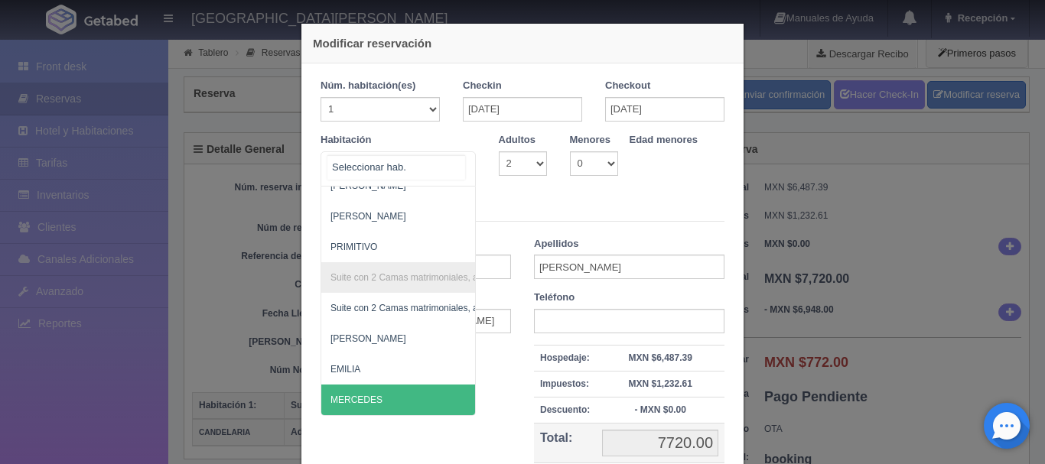
click at [368, 385] on span "MERCEDES" at bounding box center [472, 400] width 302 height 31
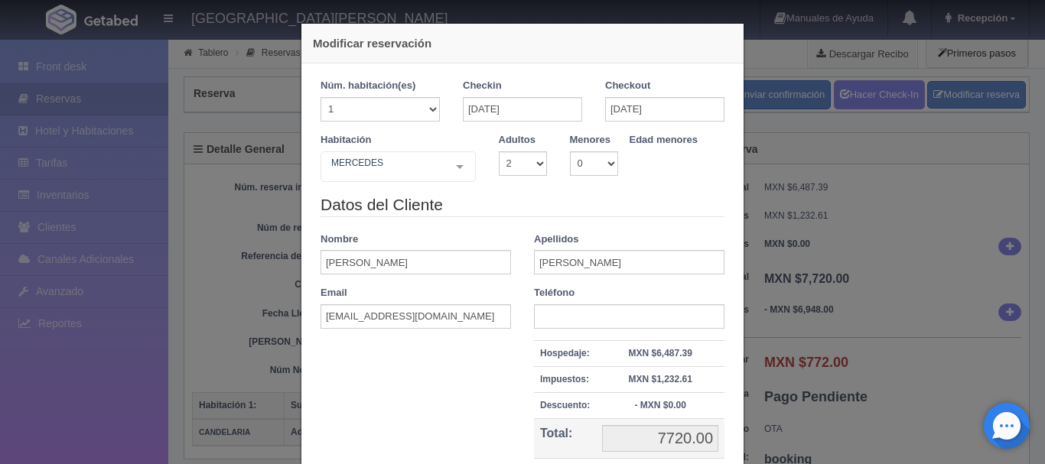
checkbox input "false"
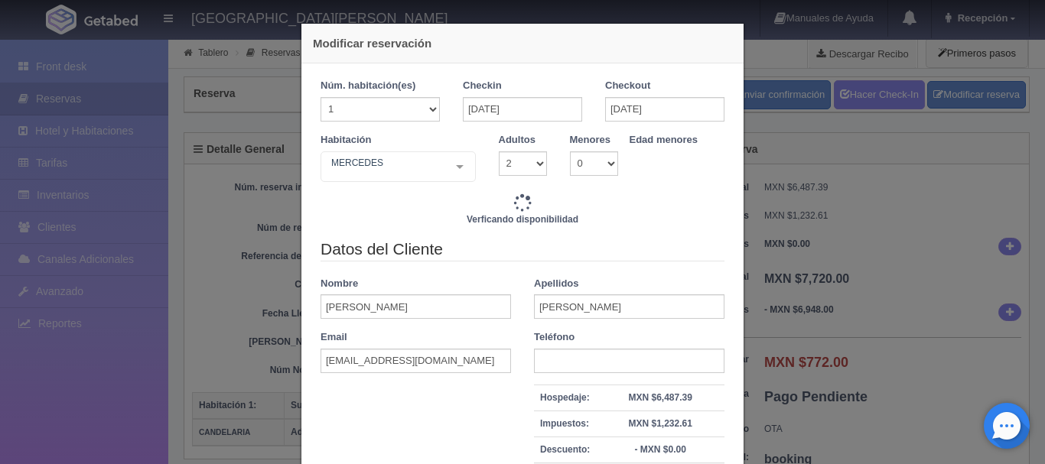
type input "7720.00"
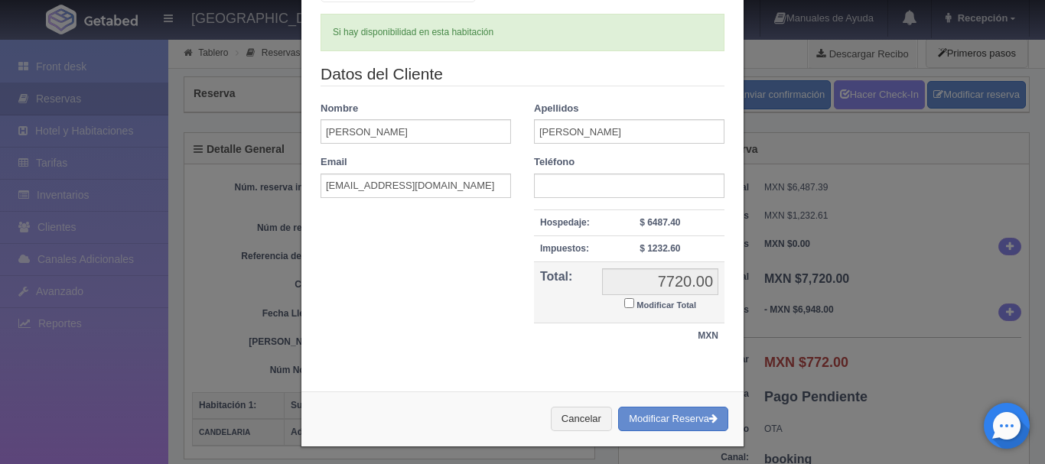
scroll to position [186, 0]
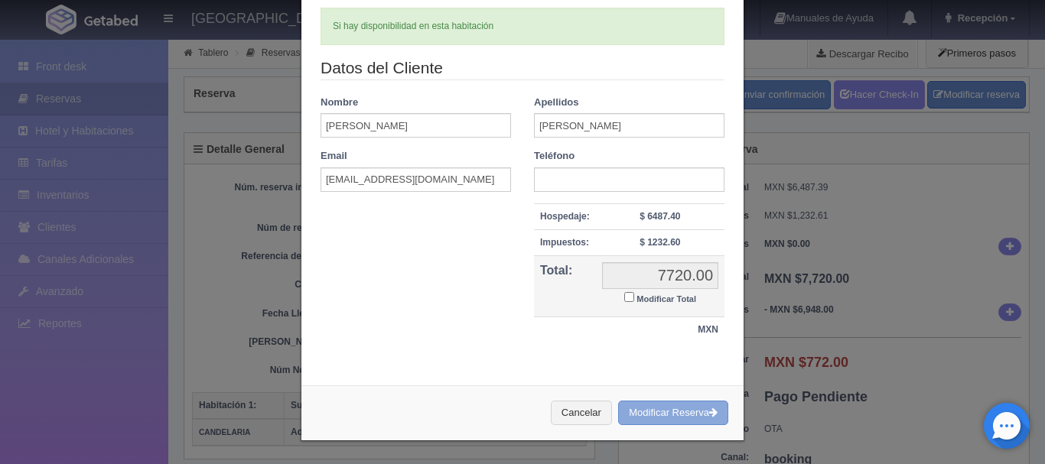
click at [659, 412] on button "Modificar Reserva" at bounding box center [673, 413] width 110 height 25
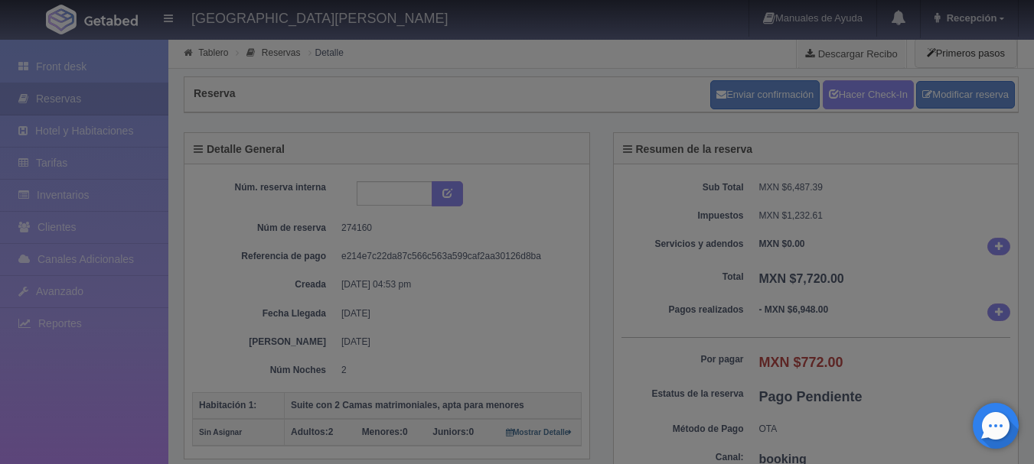
select select "2"
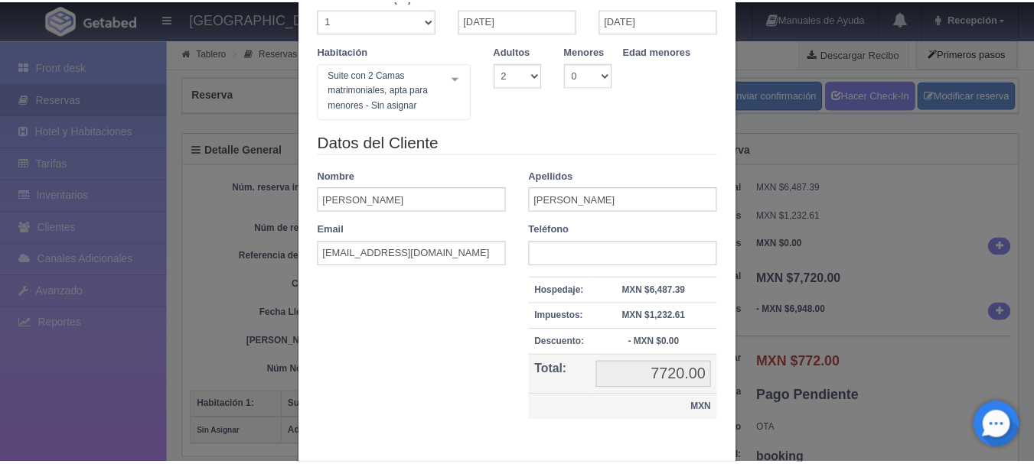
scroll to position [168, 0]
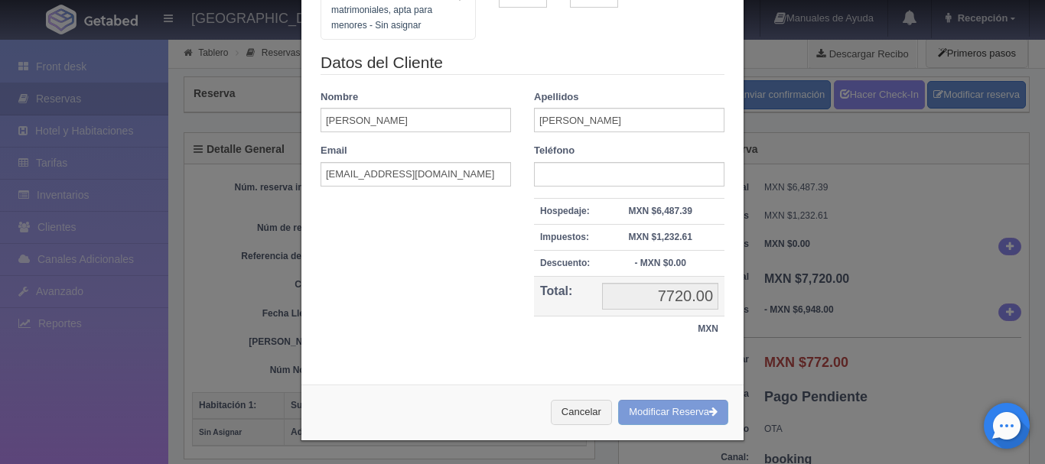
click at [881, 254] on div "Modificar reservación Núm. habitación(es) 1 2 3 4 5 6 7 8 9 10 11 12 13 14 15 1…" at bounding box center [522, 232] width 1045 height 464
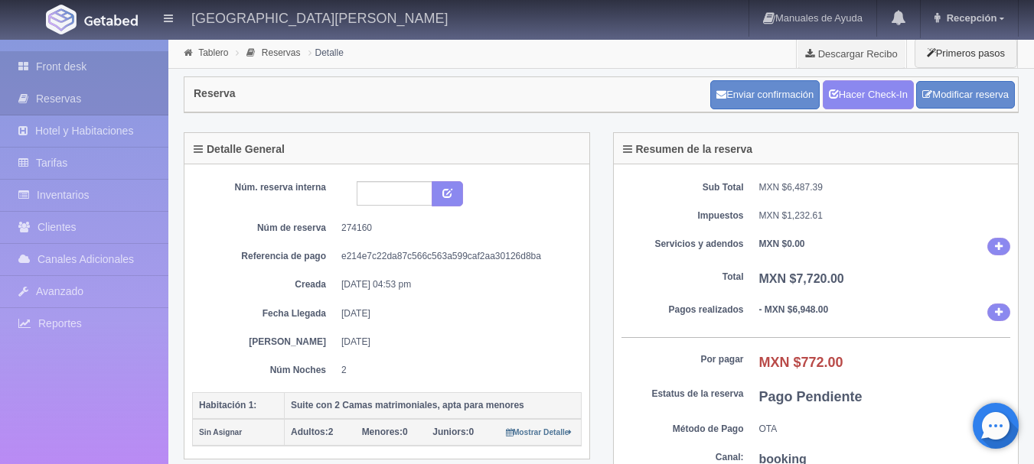
click at [109, 70] on link "Front desk" at bounding box center [84, 66] width 168 height 31
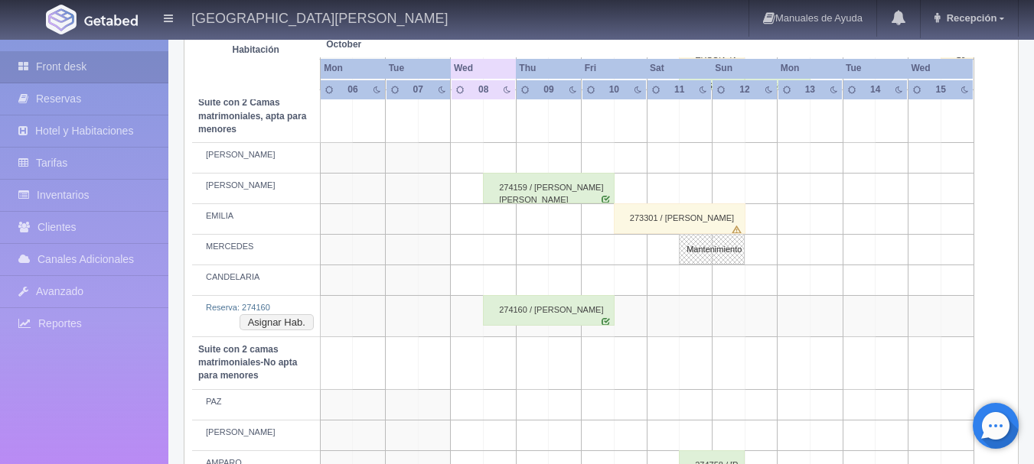
scroll to position [1071, 0]
click at [295, 332] on td "Reserva: 274160 Asignar Hab." at bounding box center [256, 315] width 128 height 41
click at [290, 319] on button "Asignar Hab." at bounding box center [276, 322] width 74 height 17
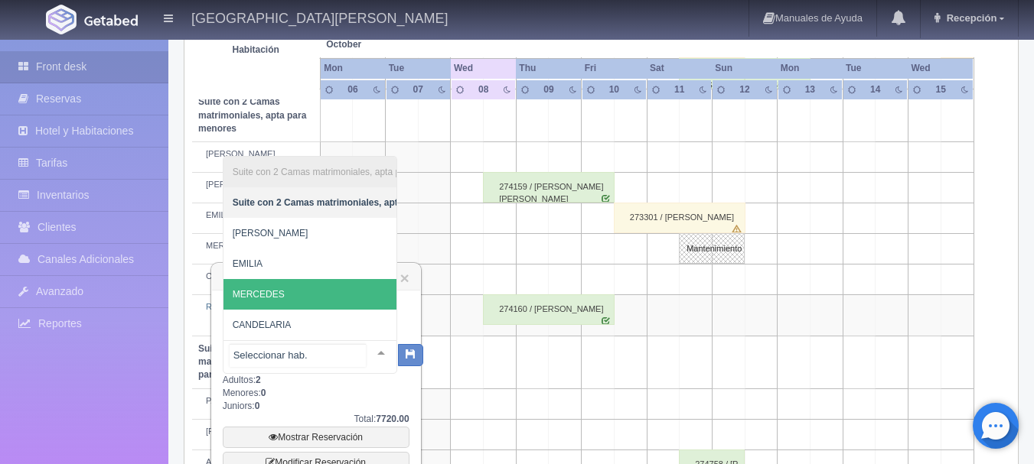
click at [300, 295] on span "MERCEDES" at bounding box center [377, 294] width 309 height 31
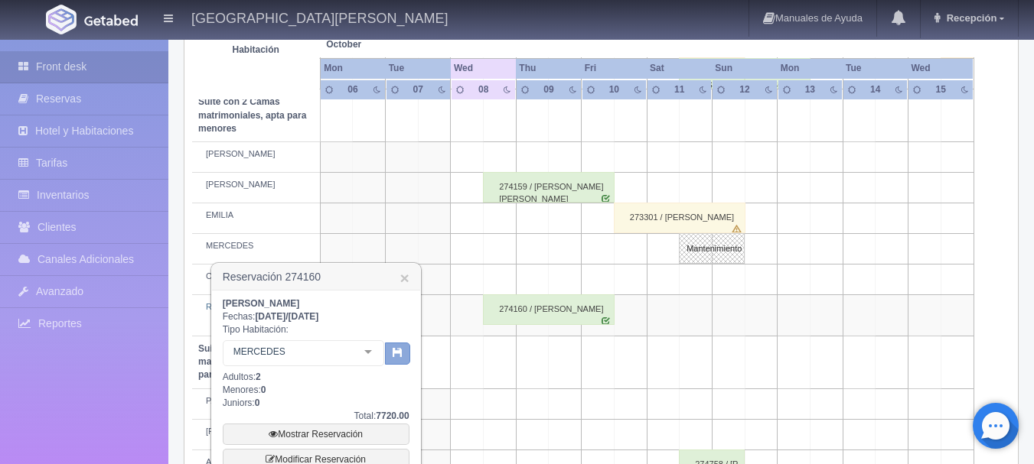
click at [391, 353] on button "button" at bounding box center [397, 354] width 25 height 23
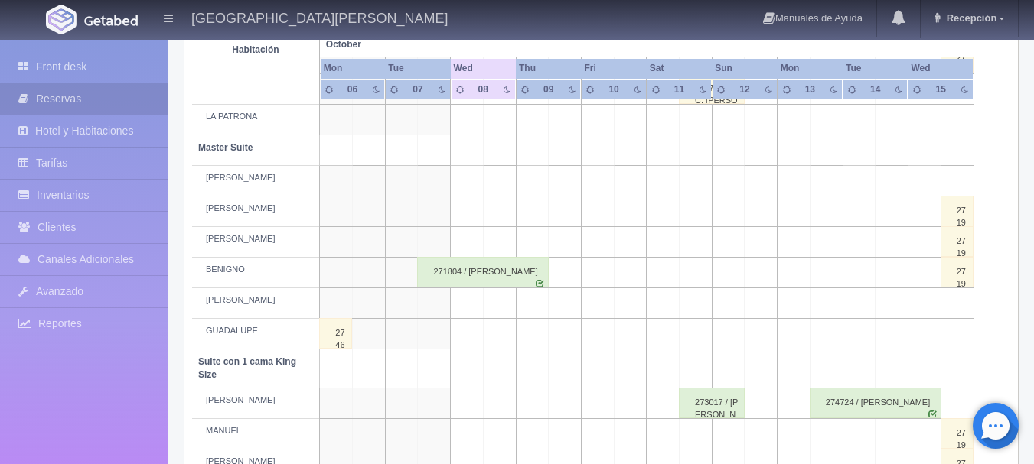
scroll to position [114, 0]
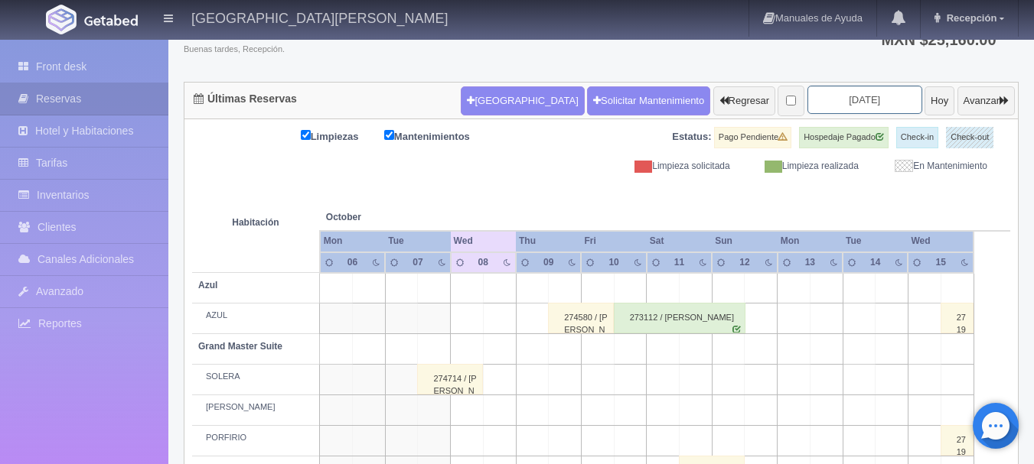
click at [871, 102] on input "[DATE]" at bounding box center [864, 100] width 115 height 28
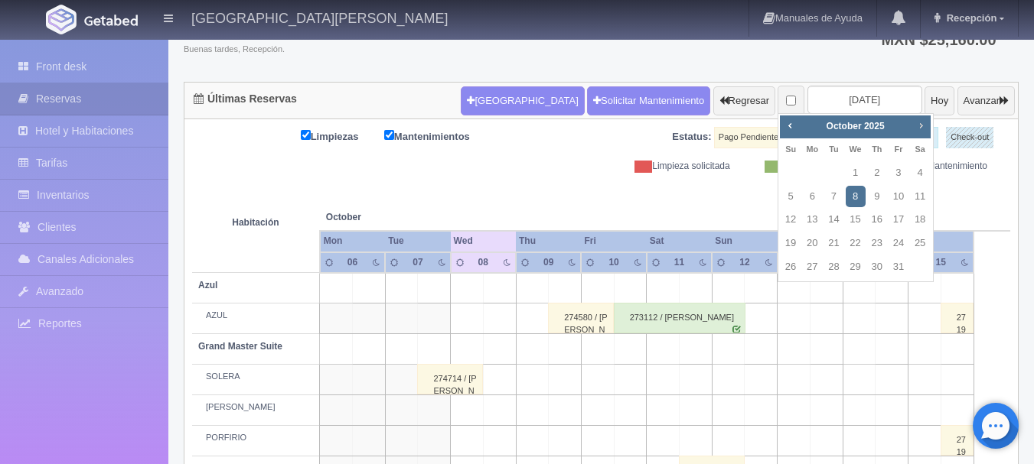
click at [919, 129] on span "Next" at bounding box center [920, 125] width 12 height 12
click at [909, 180] on td "1" at bounding box center [919, 173] width 21 height 24
type input "[DATE]"
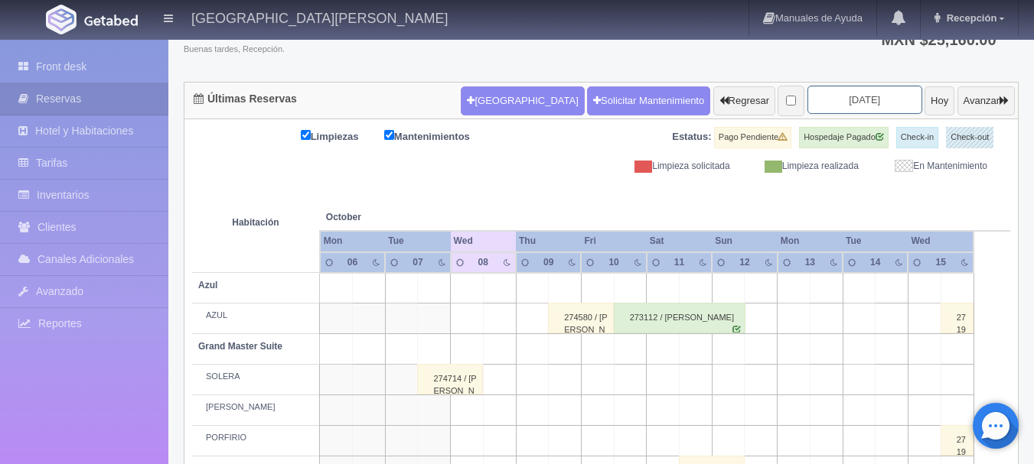
click at [856, 100] on input "[DATE]" at bounding box center [864, 100] width 115 height 28
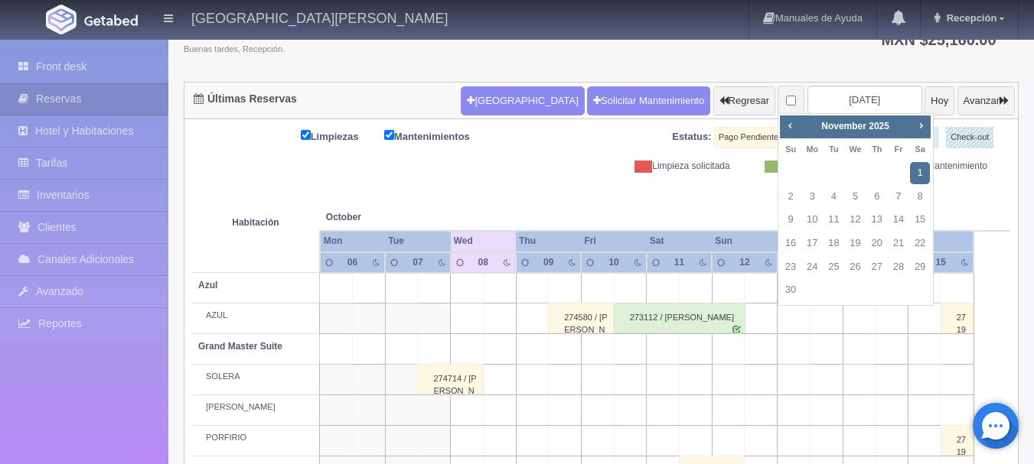
click at [926, 172] on link "1" at bounding box center [920, 173] width 20 height 22
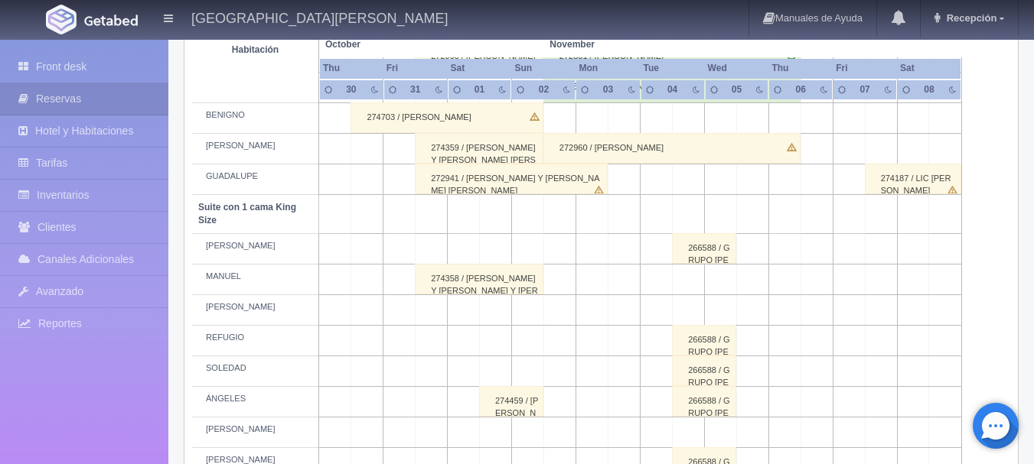
scroll to position [860, 0]
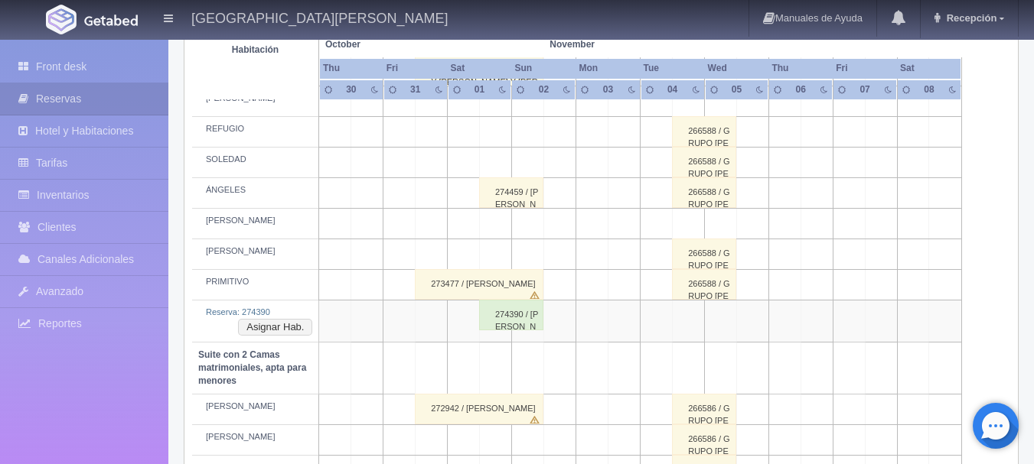
click at [532, 318] on div "274390 / [PERSON_NAME]" at bounding box center [511, 315] width 64 height 31
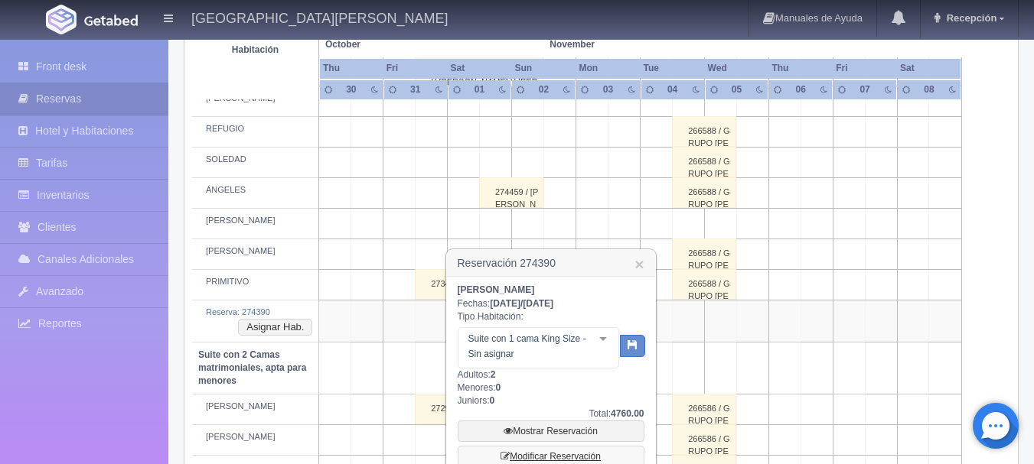
click at [558, 448] on link "Modificar Reservación" at bounding box center [550, 456] width 187 height 21
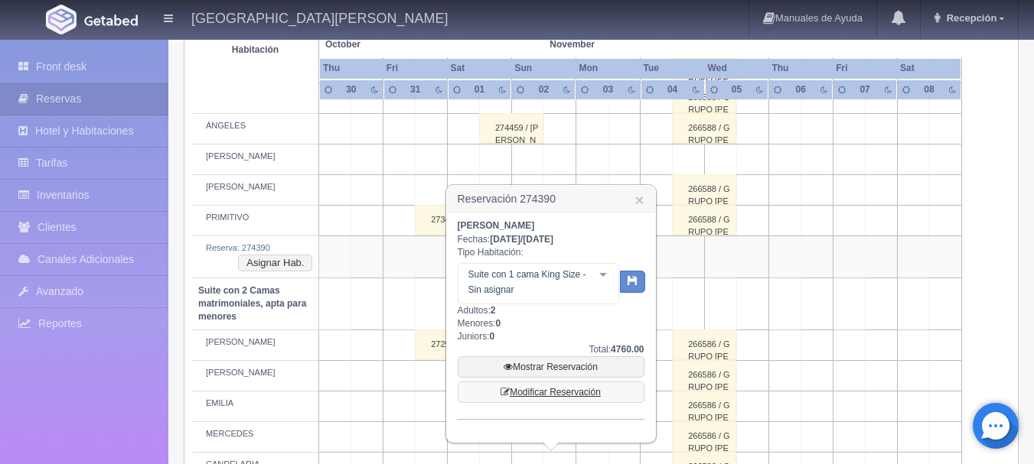
scroll to position [1013, 0]
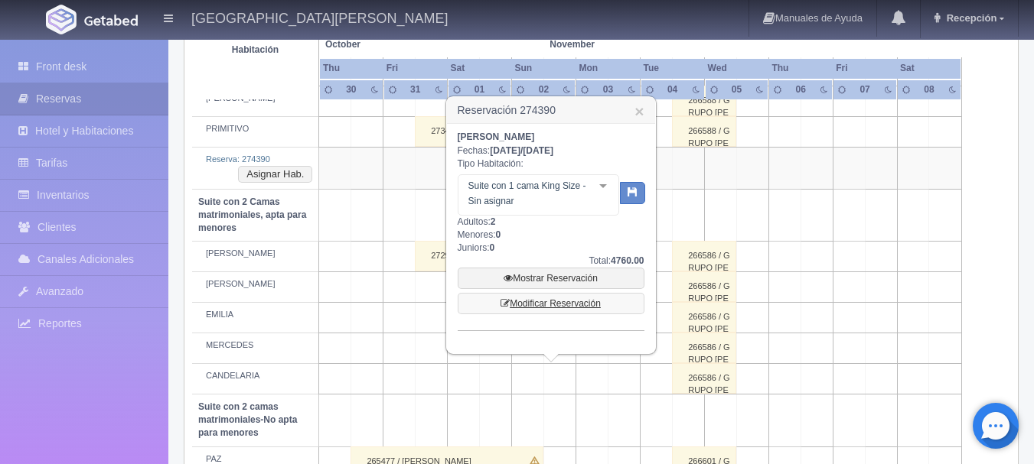
click at [574, 308] on link "Modificar Reservación" at bounding box center [550, 303] width 187 height 21
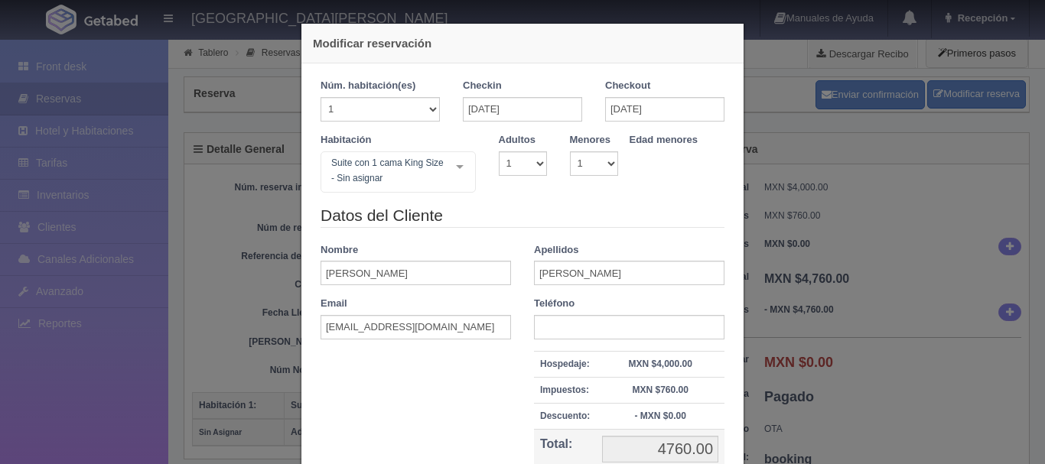
select select "1"
click at [798, 202] on div "Modificar reservación Núm. habitación(es) 1 2 3 4 5 6 7 8 9 10 11 12 13 14 15 1…" at bounding box center [522, 232] width 1045 height 464
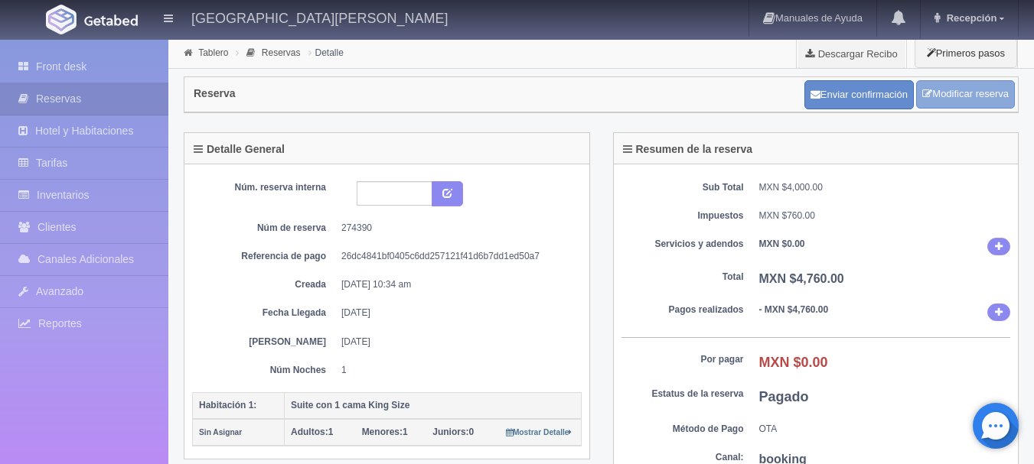
click at [933, 105] on link "Modificar reserva" at bounding box center [965, 94] width 99 height 28
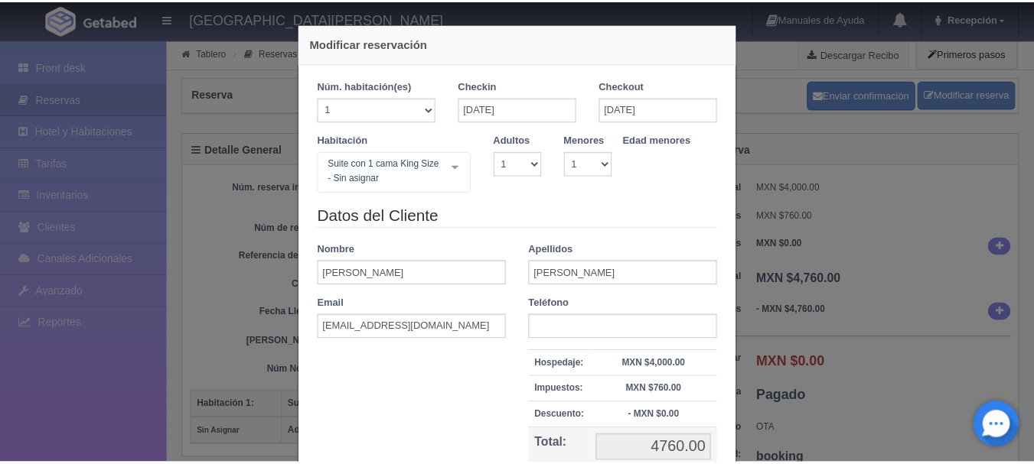
scroll to position [153, 0]
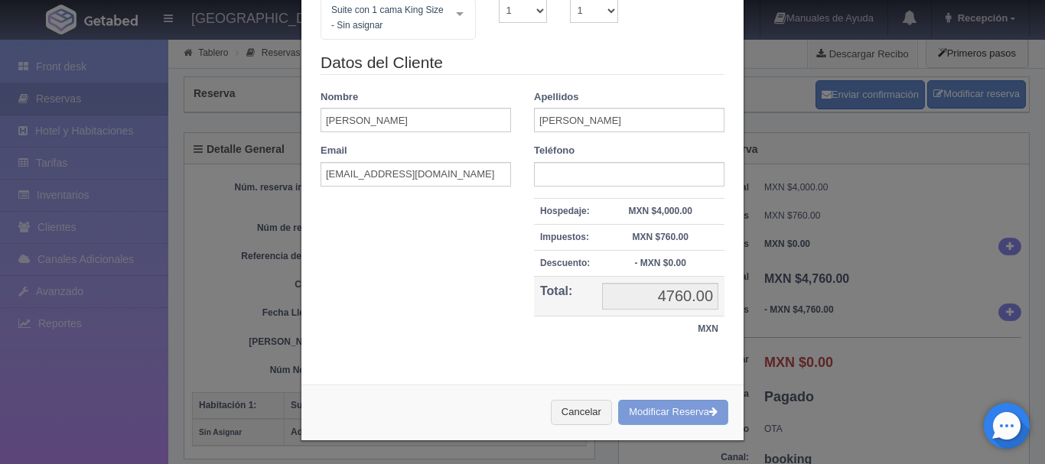
click at [958, 275] on div "Modificar reservación Núm. habitación(es) 1 2 3 4 5 6 7 8 9 10 11 12 13 14 15 1…" at bounding box center [522, 232] width 1045 height 464
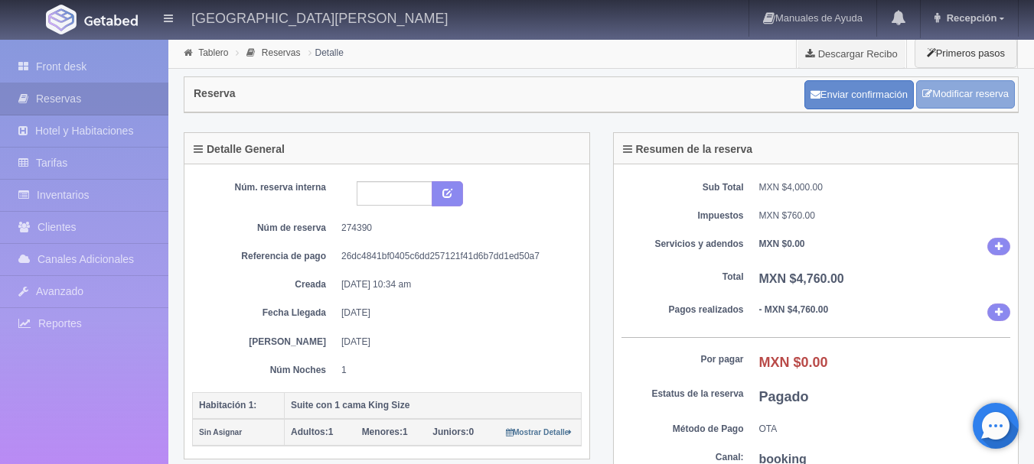
click at [959, 91] on link "Modificar reserva" at bounding box center [965, 94] width 99 height 28
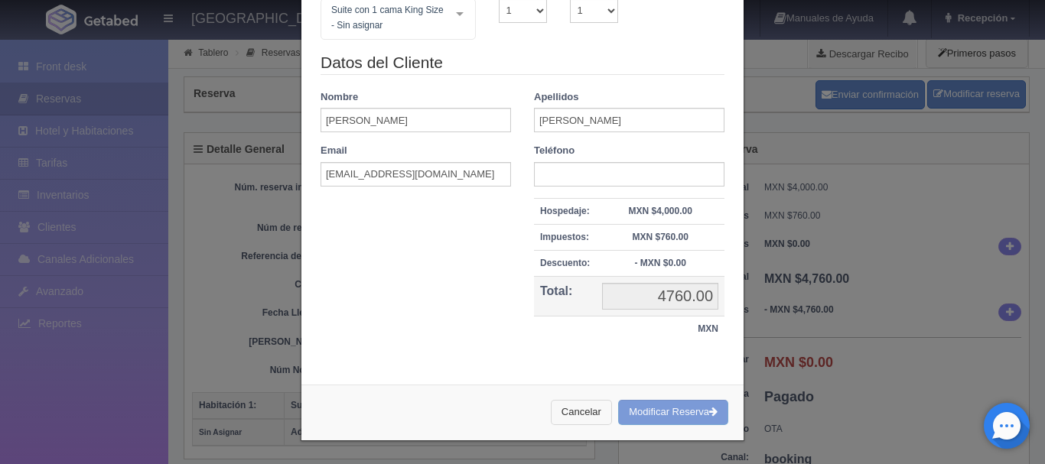
click at [572, 418] on button "Cancelar" at bounding box center [581, 412] width 61 height 25
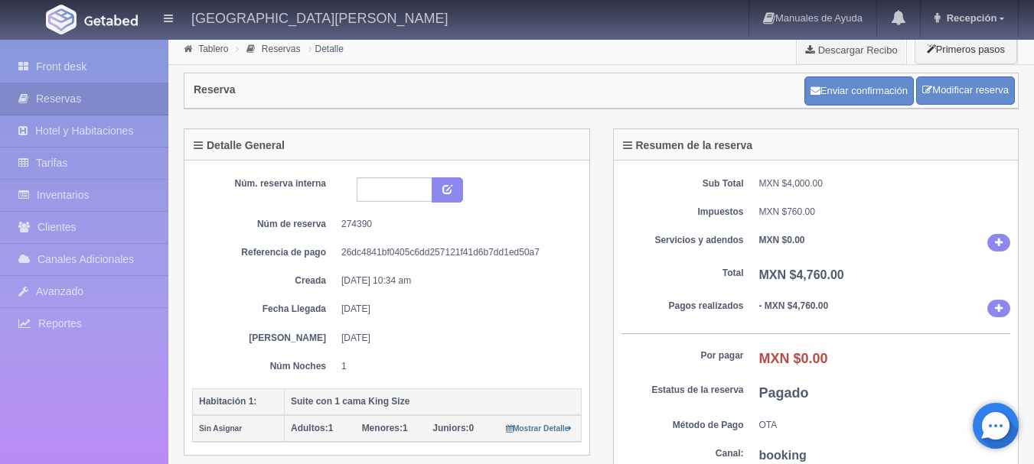
scroll to position [0, 0]
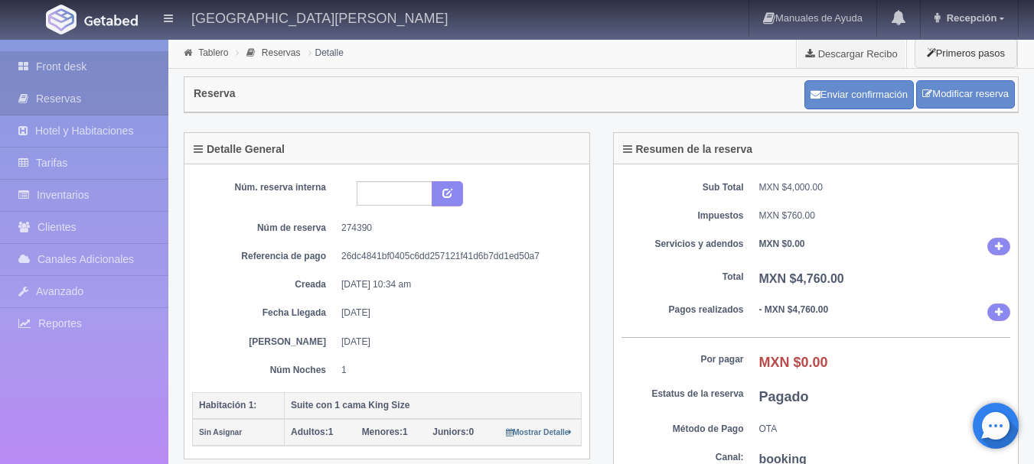
click at [50, 68] on link "Front desk" at bounding box center [84, 66] width 168 height 31
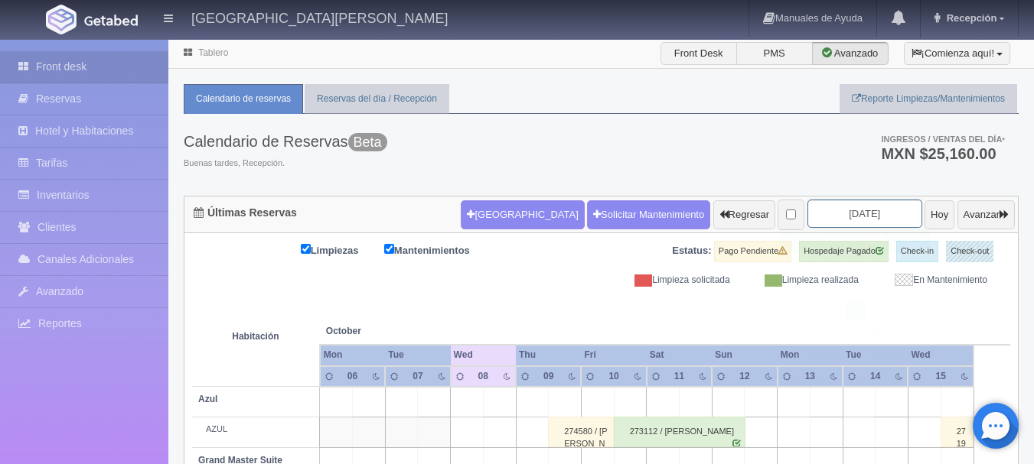
click at [820, 215] on input "2025-10-08" at bounding box center [864, 214] width 115 height 28
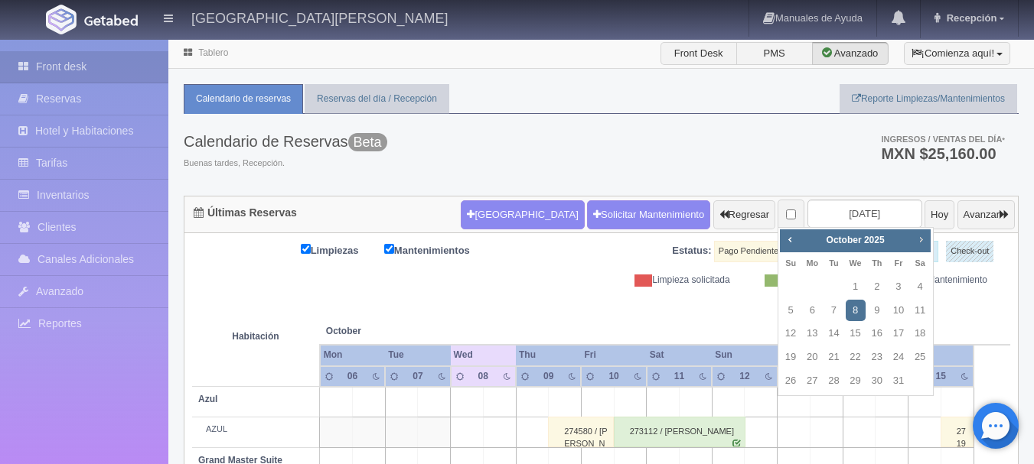
click at [923, 241] on span "Next" at bounding box center [920, 239] width 12 height 12
click at [925, 282] on link "1" at bounding box center [920, 287] width 20 height 22
type input "[DATE]"
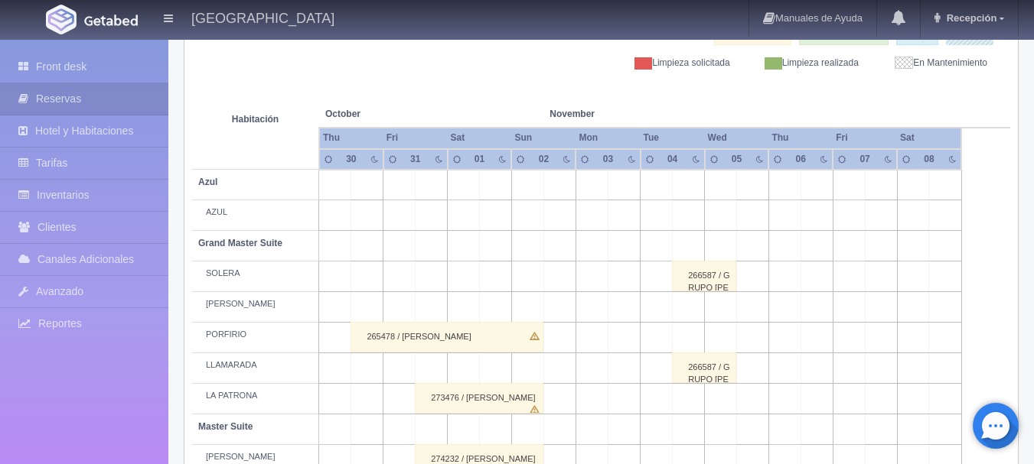
scroll to position [306, 0]
